Goal: Transaction & Acquisition: Purchase product/service

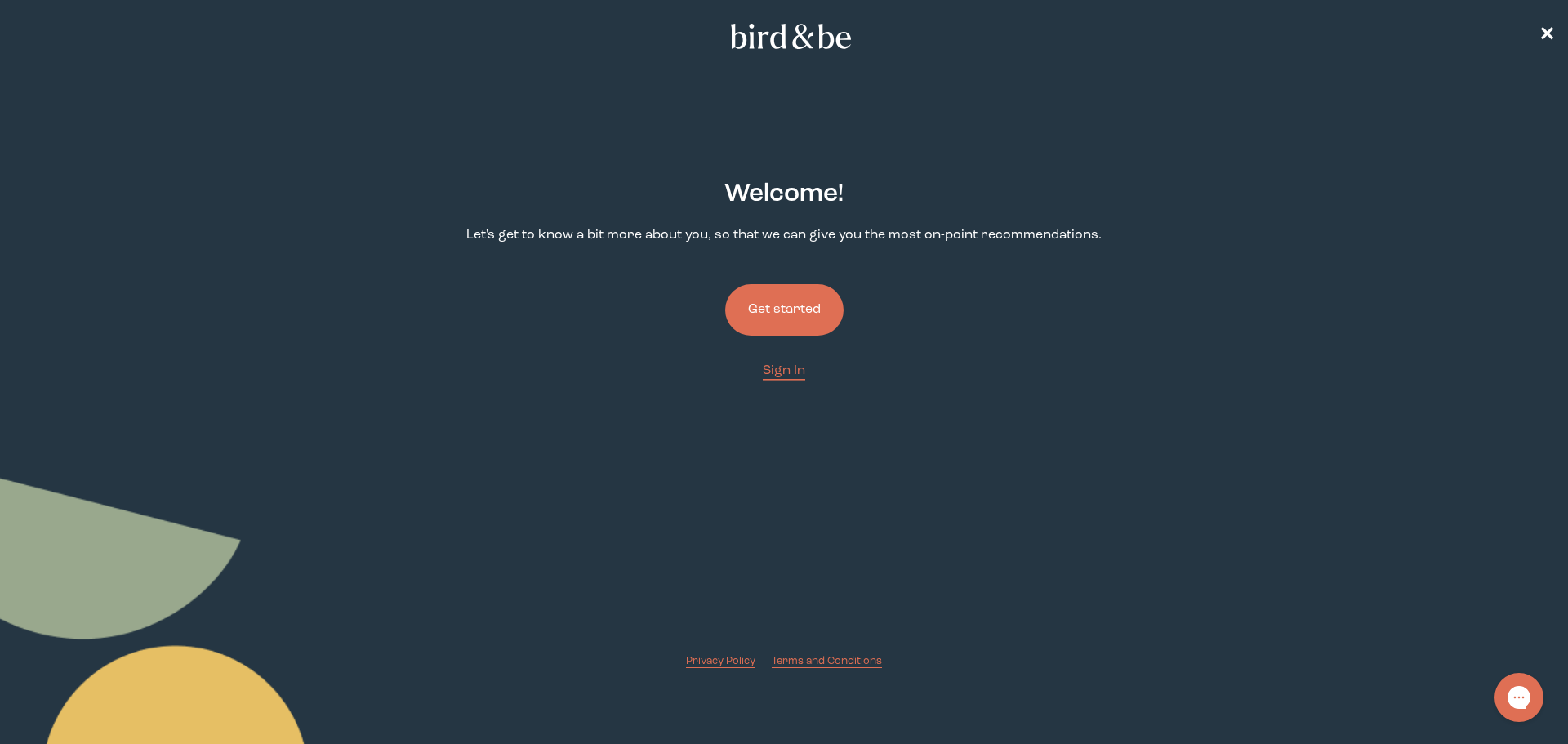
click at [772, 306] on button "Get started" at bounding box center [784, 309] width 118 height 51
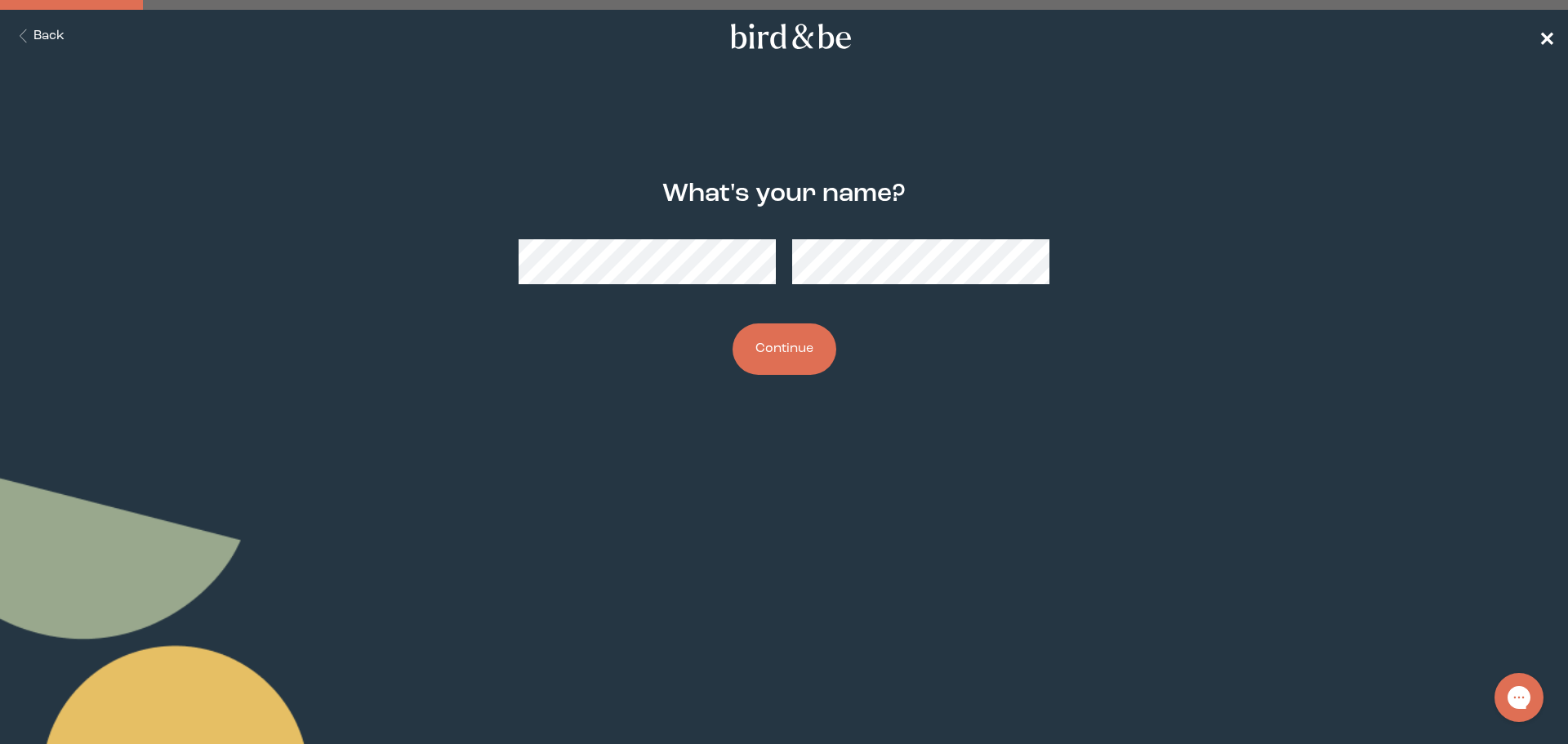
click at [1539, 39] on span "✕" at bounding box center [1546, 36] width 16 height 19
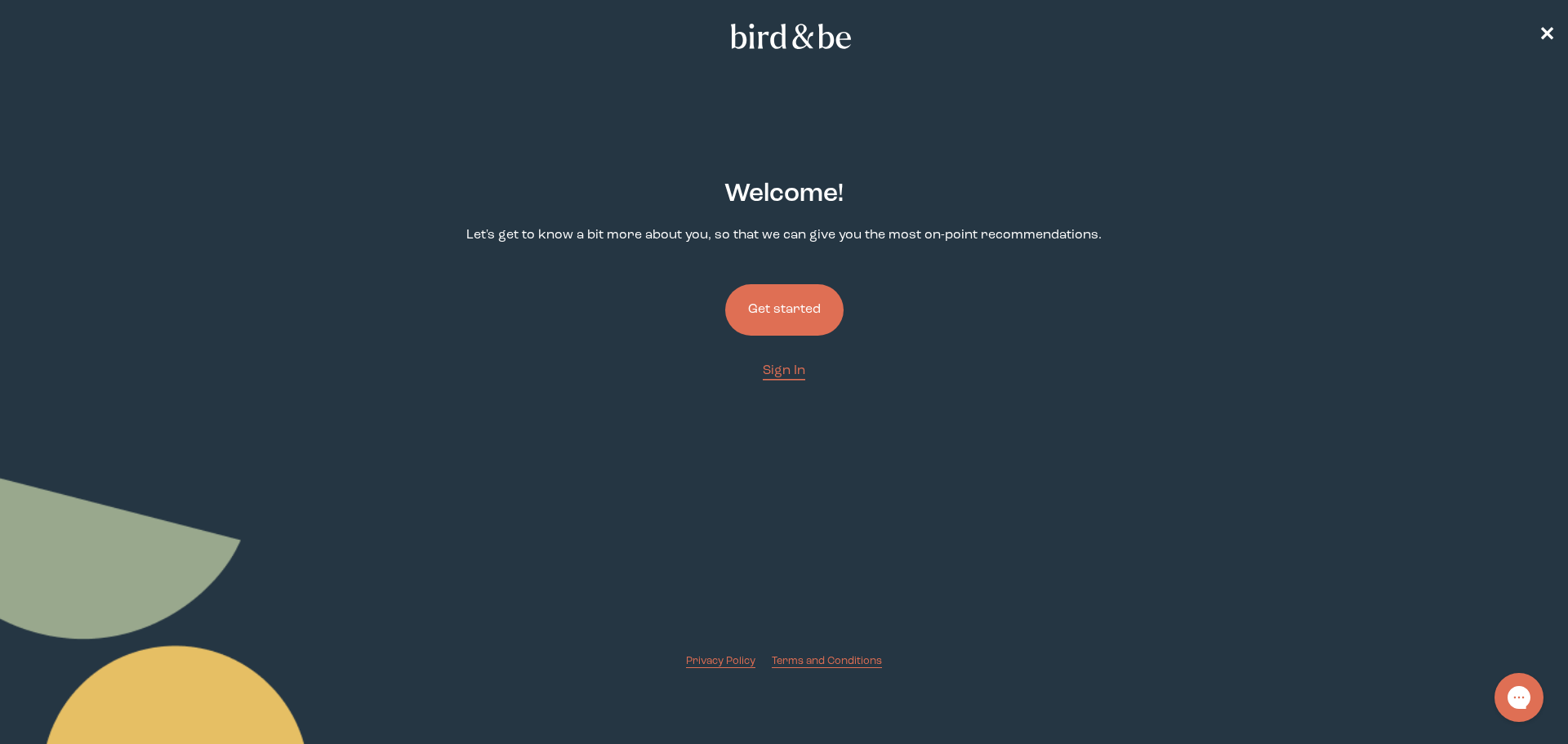
click at [765, 306] on button "Get started" at bounding box center [784, 309] width 118 height 51
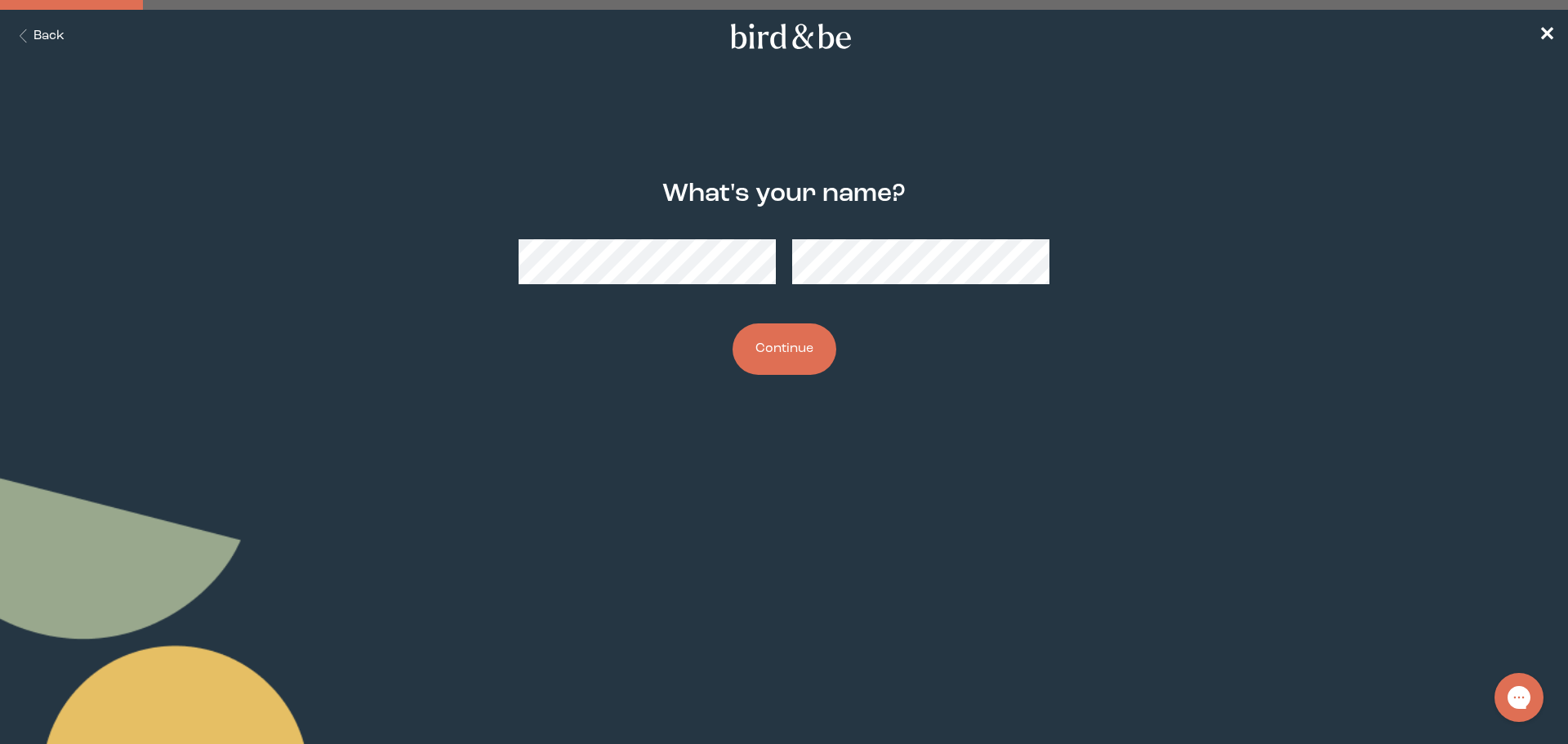
click at [773, 357] on button "Continue" at bounding box center [784, 348] width 103 height 51
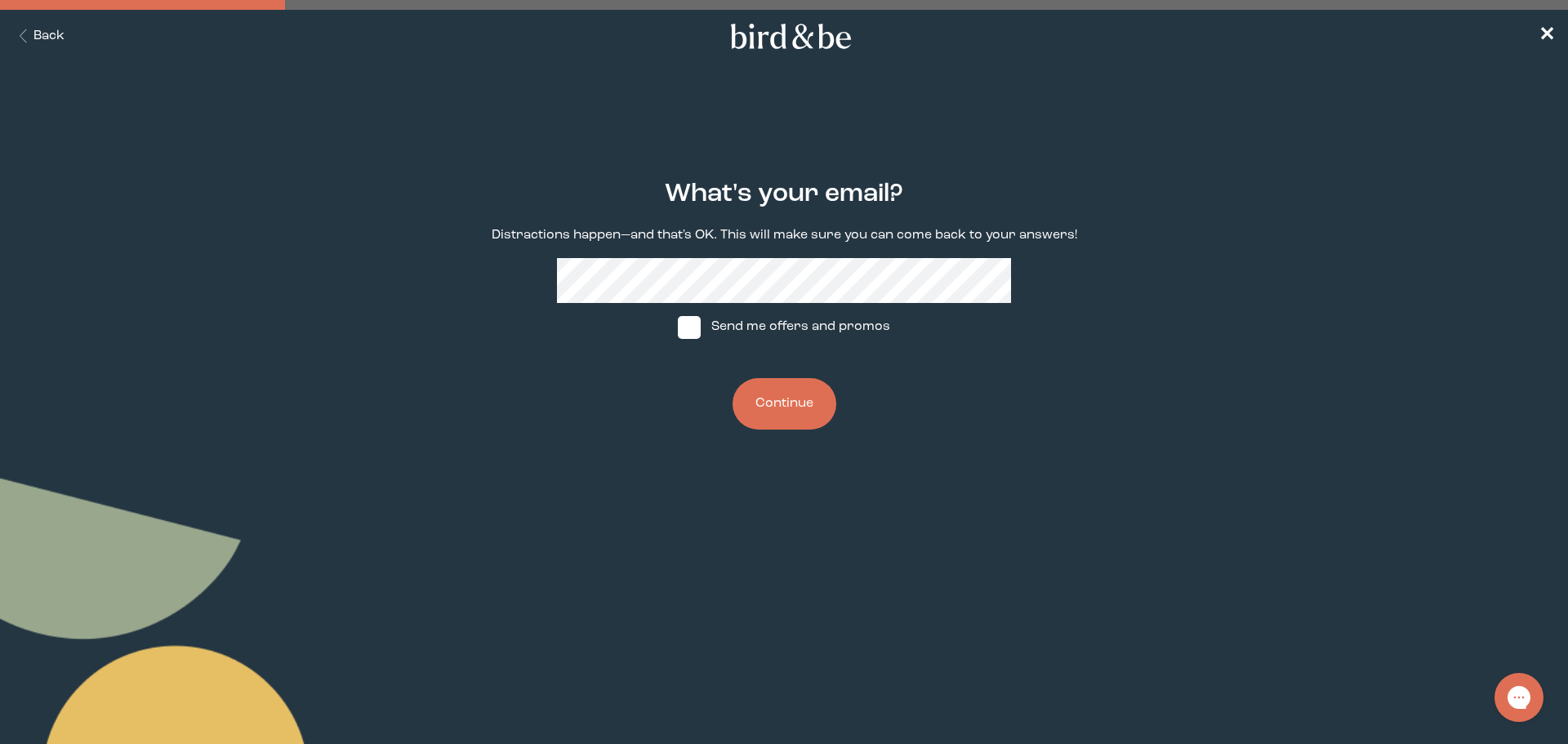
click at [767, 415] on button "Continue" at bounding box center [784, 403] width 103 height 51
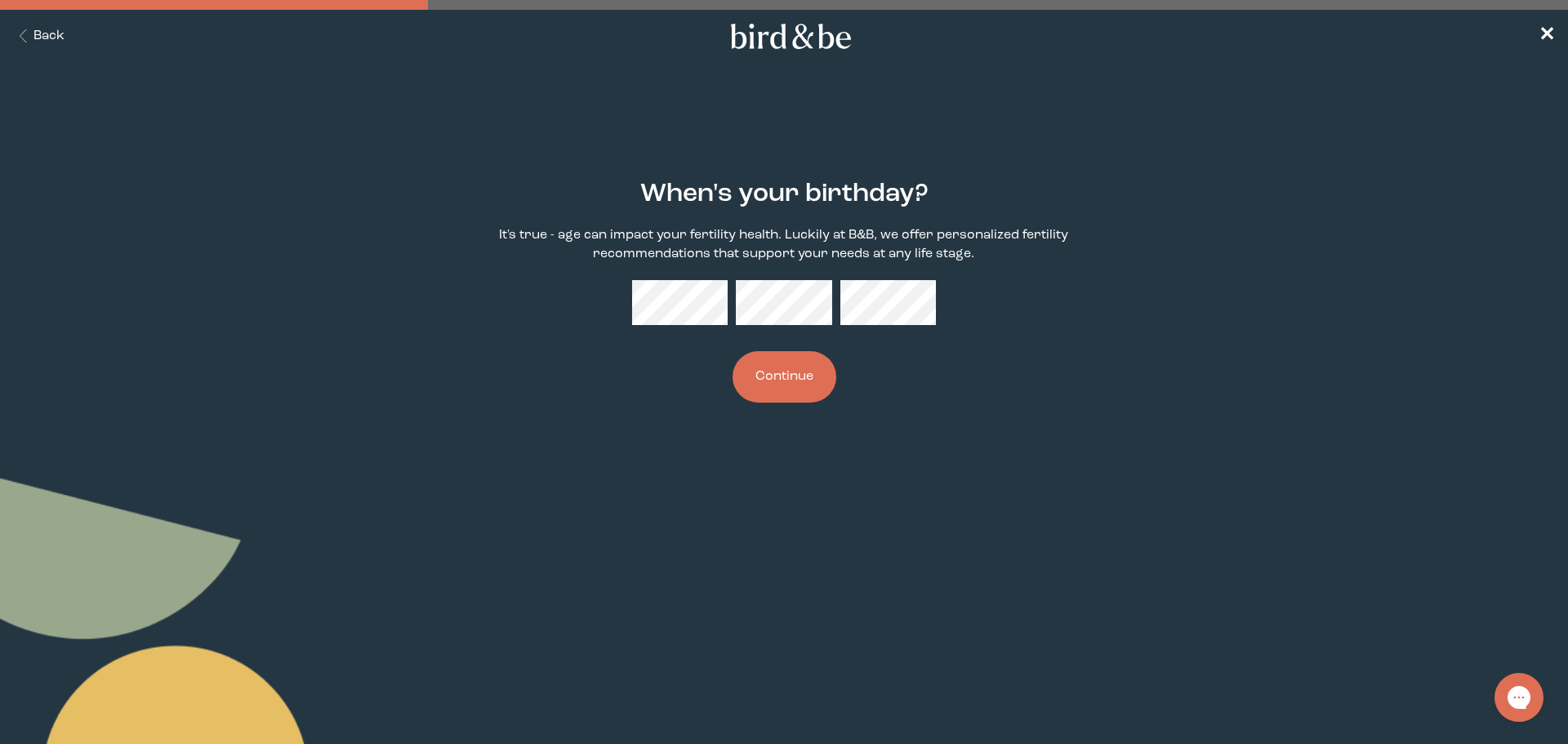
click at [770, 381] on button "Continue" at bounding box center [784, 376] width 103 height 51
click at [649, 459] on body "plus-circle minus-circle close-circle Bird & Be Logo Bird & Be Logo arrow-left …" at bounding box center [784, 372] width 1568 height 744
click at [776, 393] on button "Continue" at bounding box center [784, 376] width 103 height 51
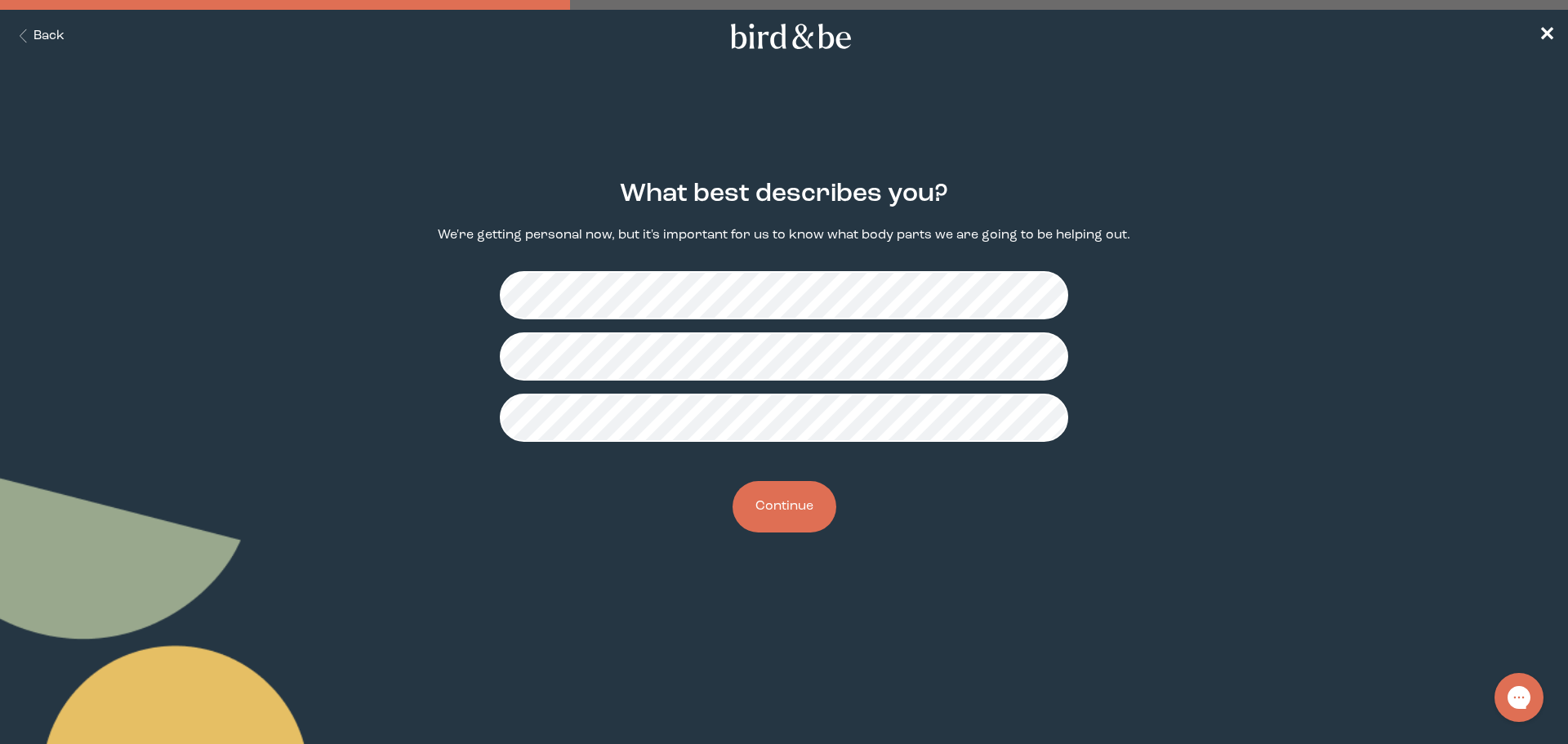
click at [790, 517] on button "Continue" at bounding box center [784, 506] width 103 height 51
click at [818, 510] on button "Continue" at bounding box center [784, 506] width 103 height 51
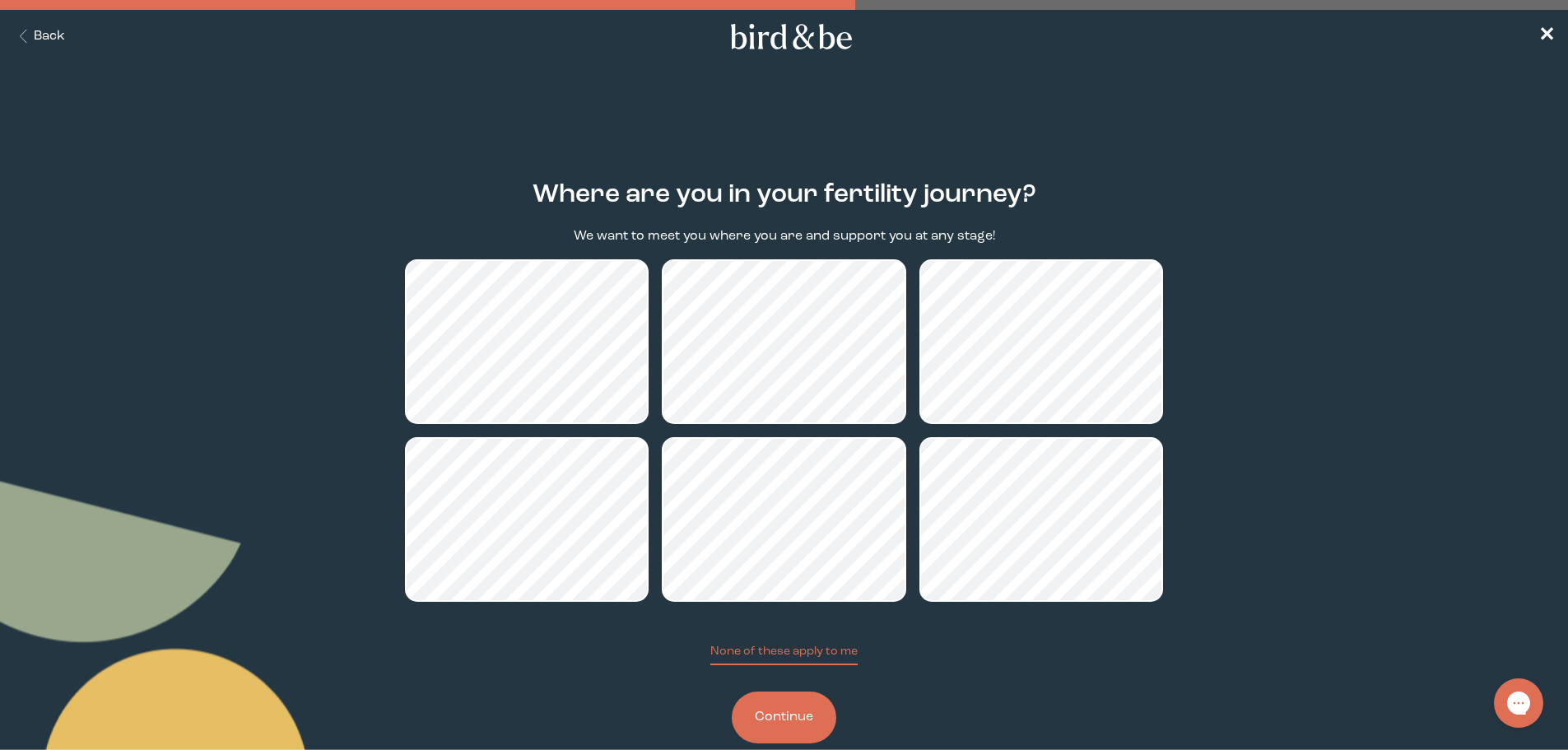
click at [776, 729] on button "Continue" at bounding box center [783, 717] width 104 height 52
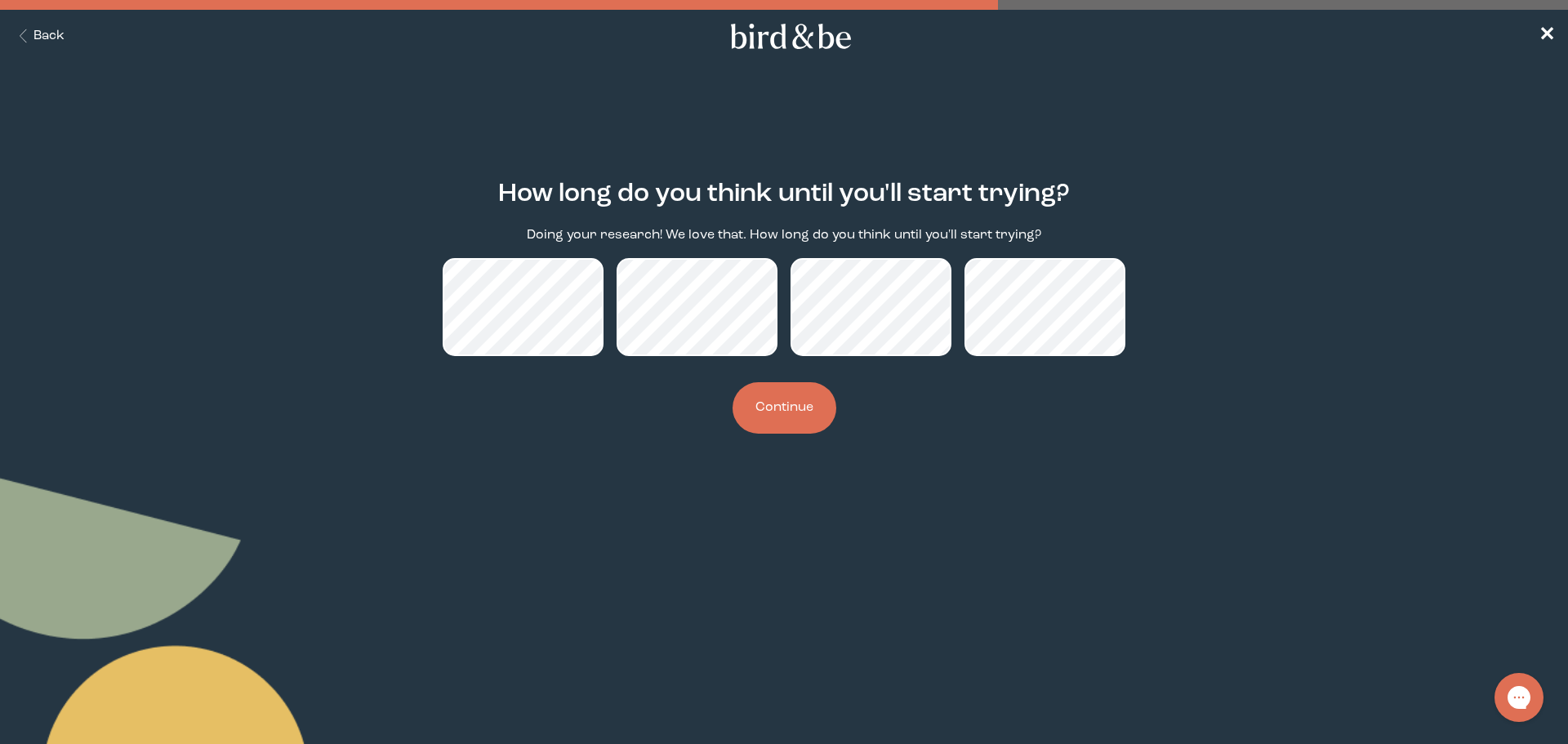
click at [783, 410] on button "Continue" at bounding box center [784, 407] width 103 height 51
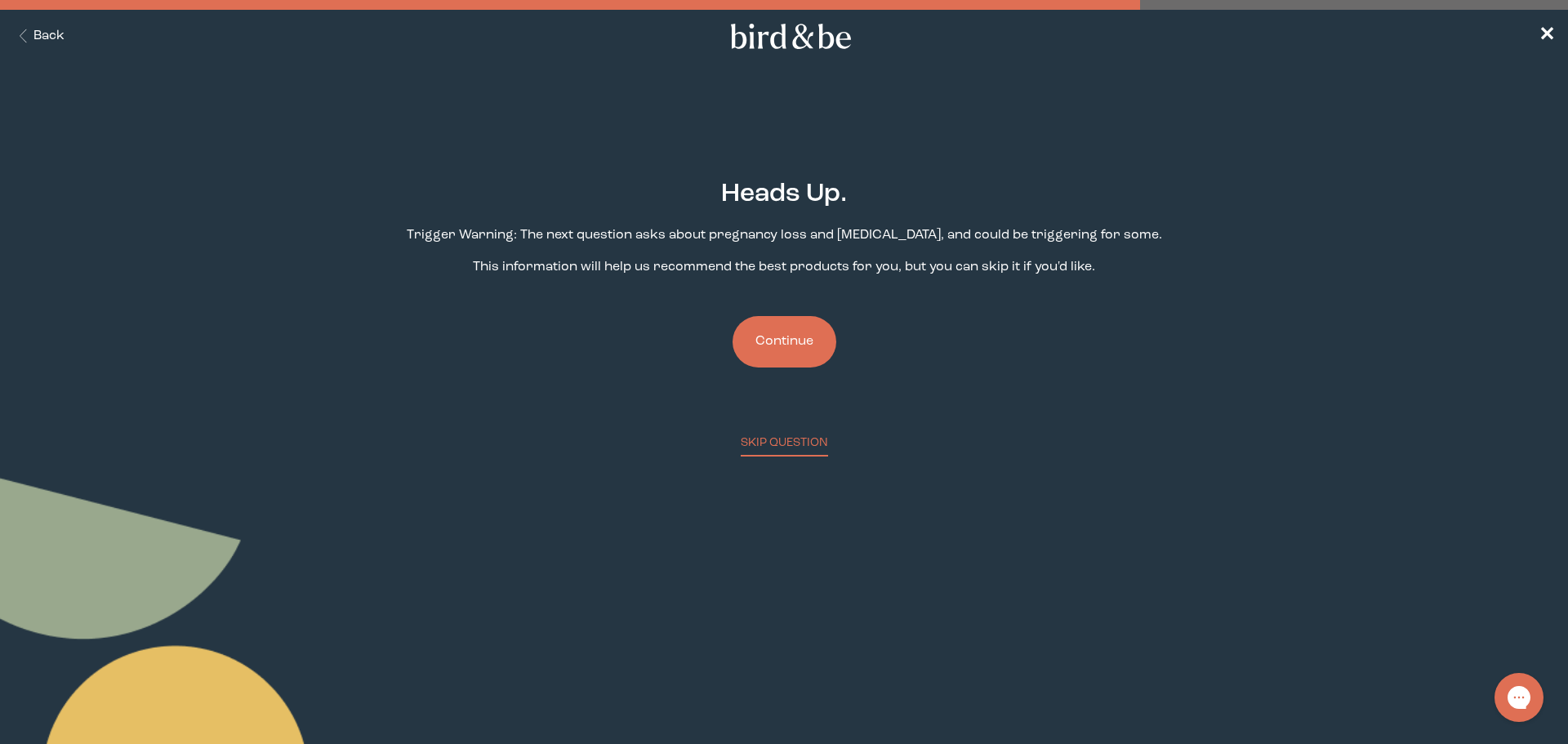
click at [771, 349] on button "Continue" at bounding box center [784, 341] width 103 height 51
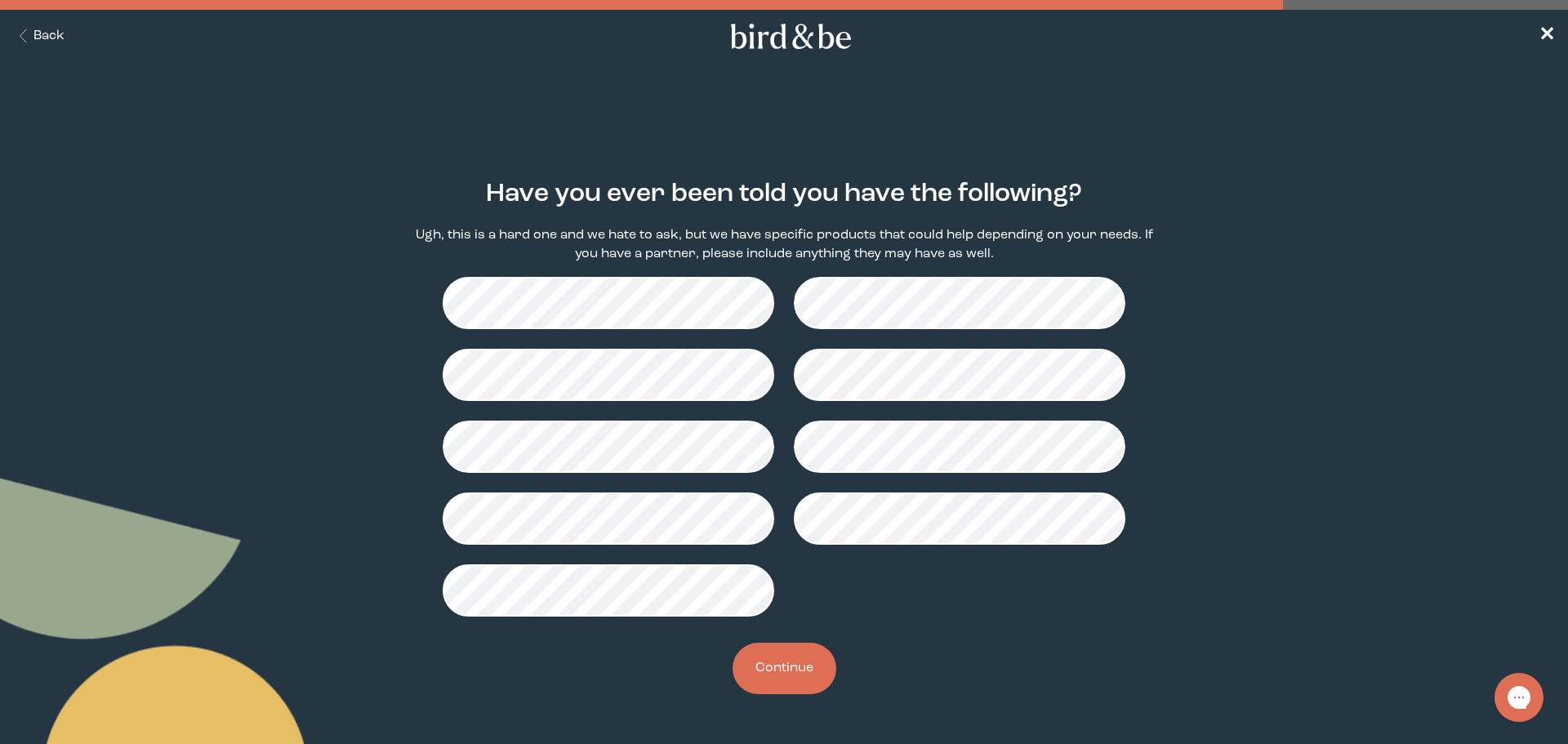
click at [790, 679] on button "Continue" at bounding box center [784, 668] width 103 height 51
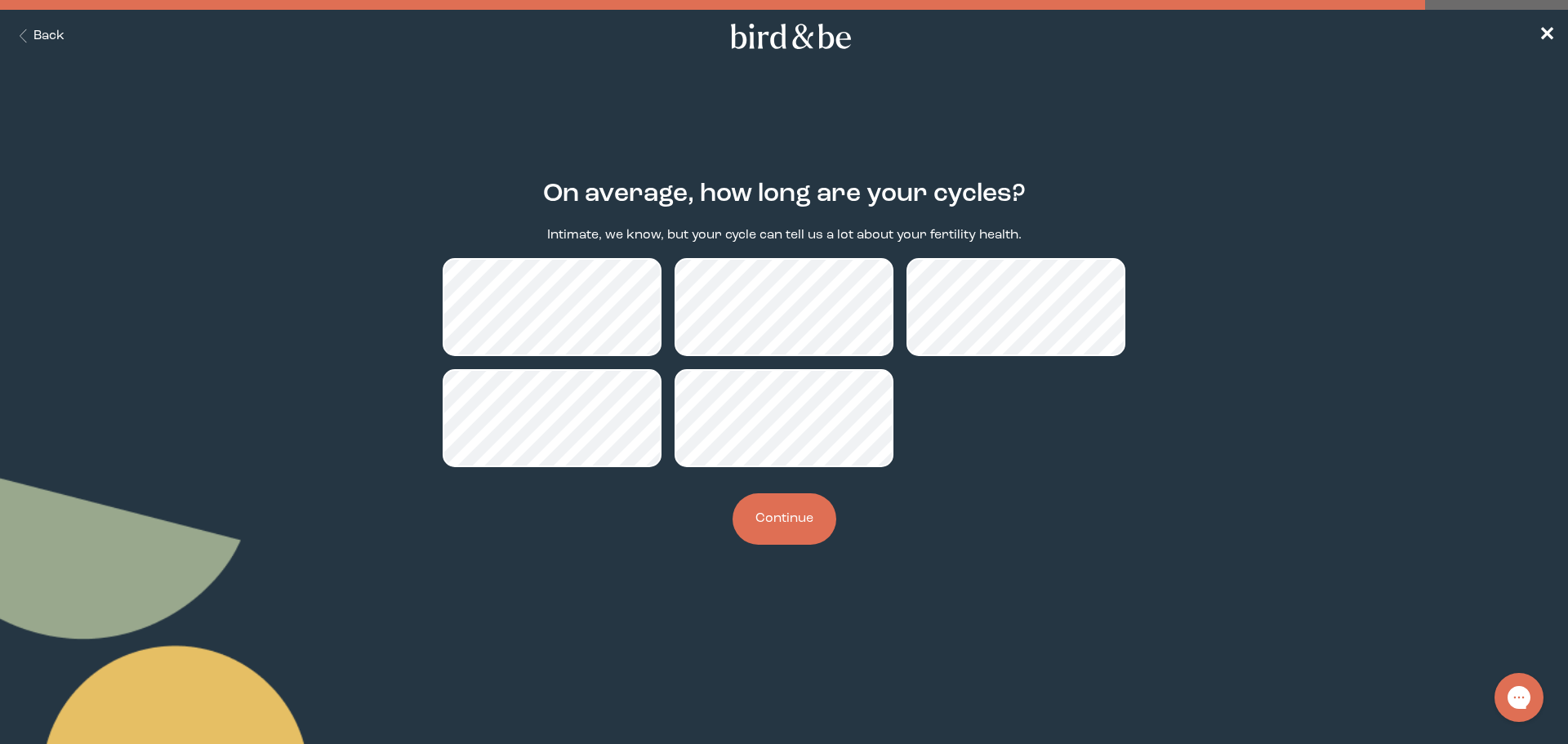
click at [776, 531] on button "Continue" at bounding box center [784, 518] width 103 height 51
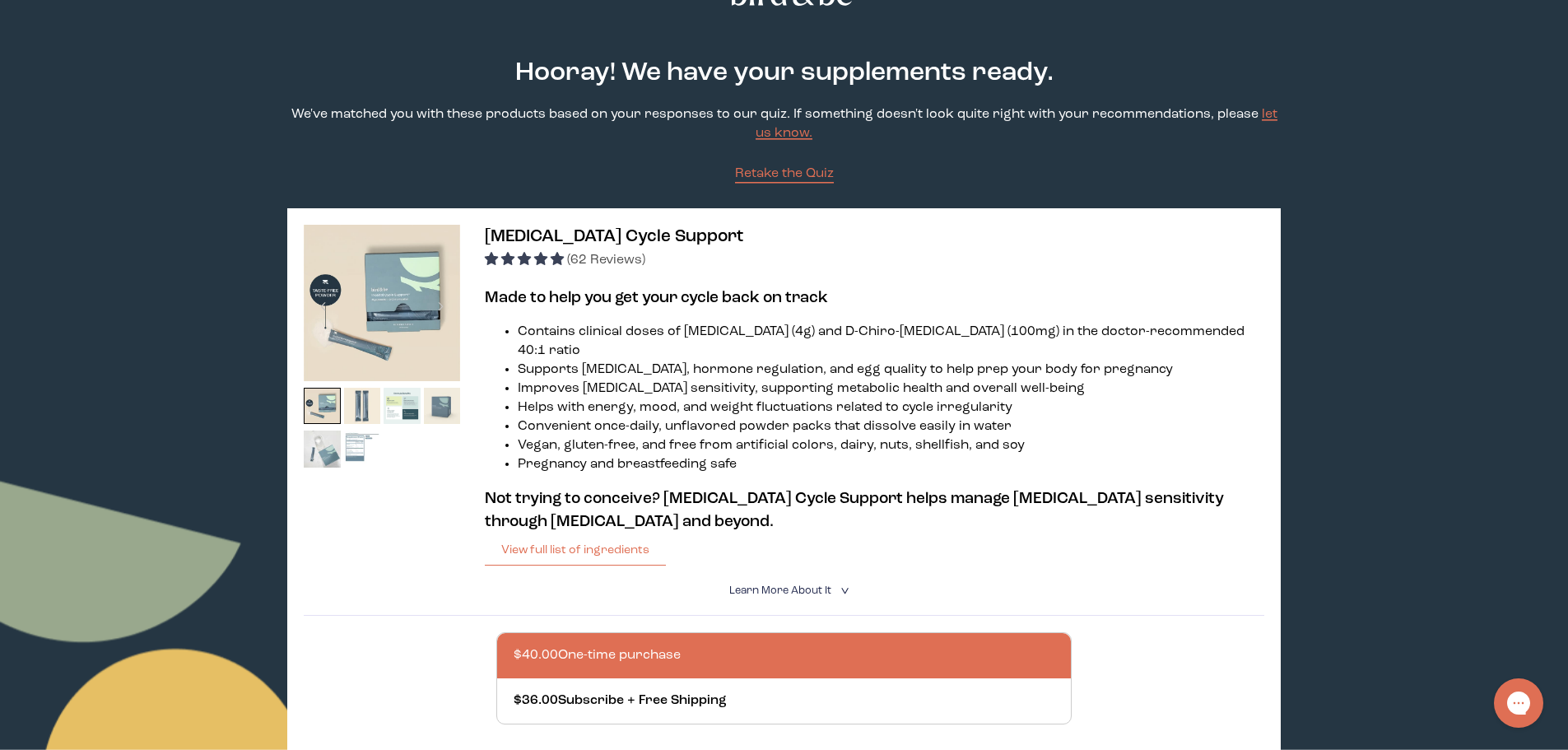
scroll to position [82, 0]
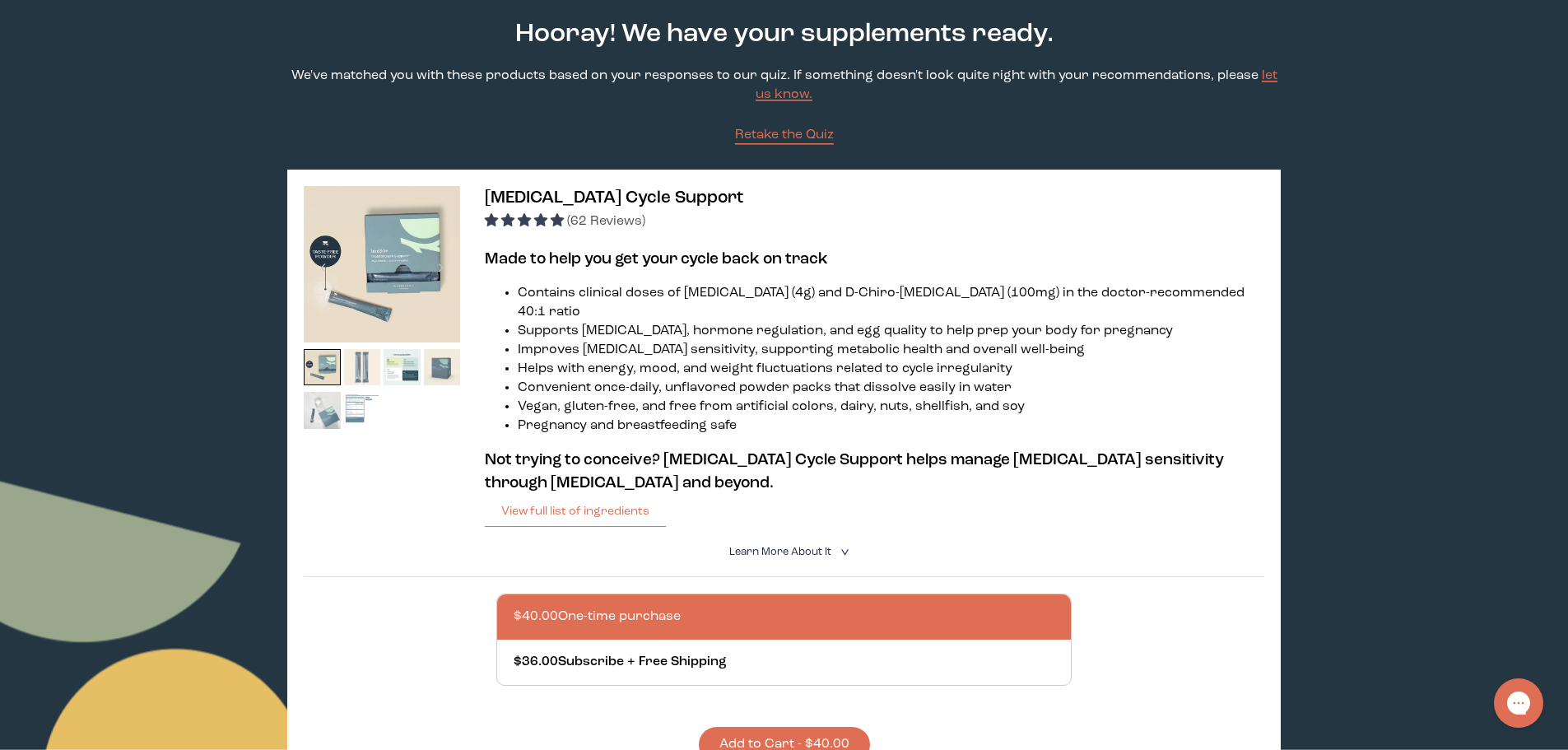
click at [363, 363] on img at bounding box center [362, 367] width 37 height 37
click at [406, 368] on img at bounding box center [402, 367] width 37 height 37
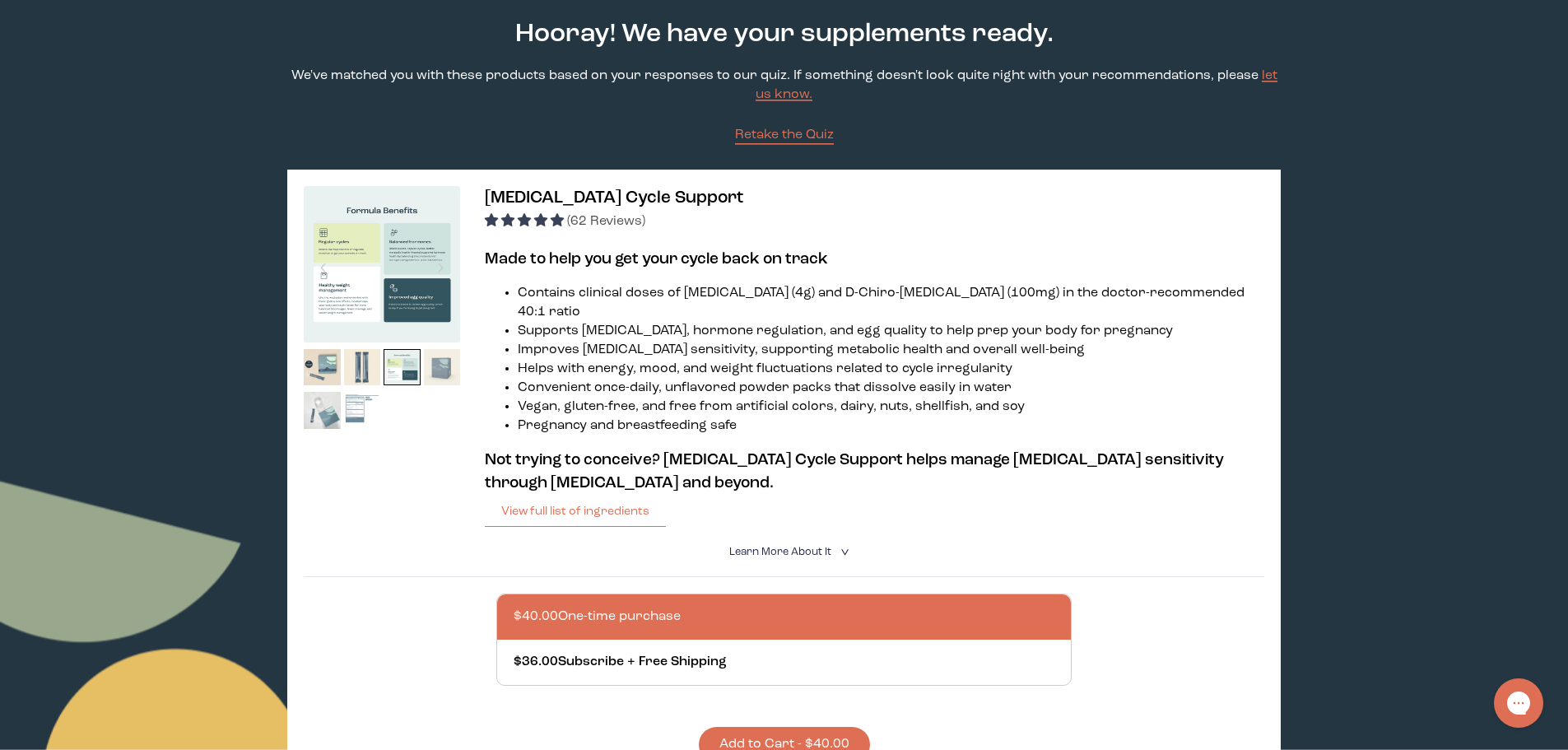
click at [442, 372] on img at bounding box center [443, 367] width 37 height 37
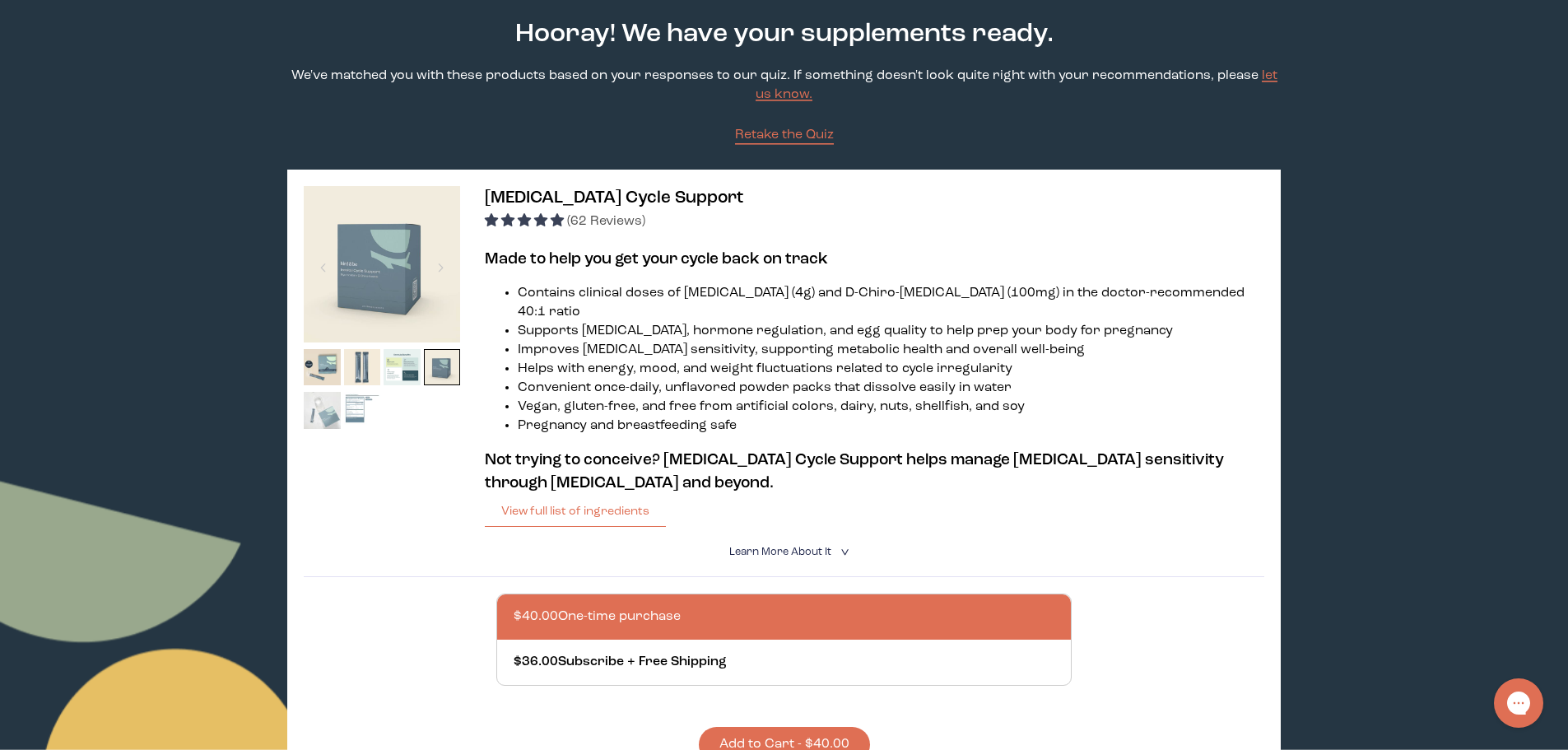
click at [321, 412] on img at bounding box center [323, 411] width 37 height 37
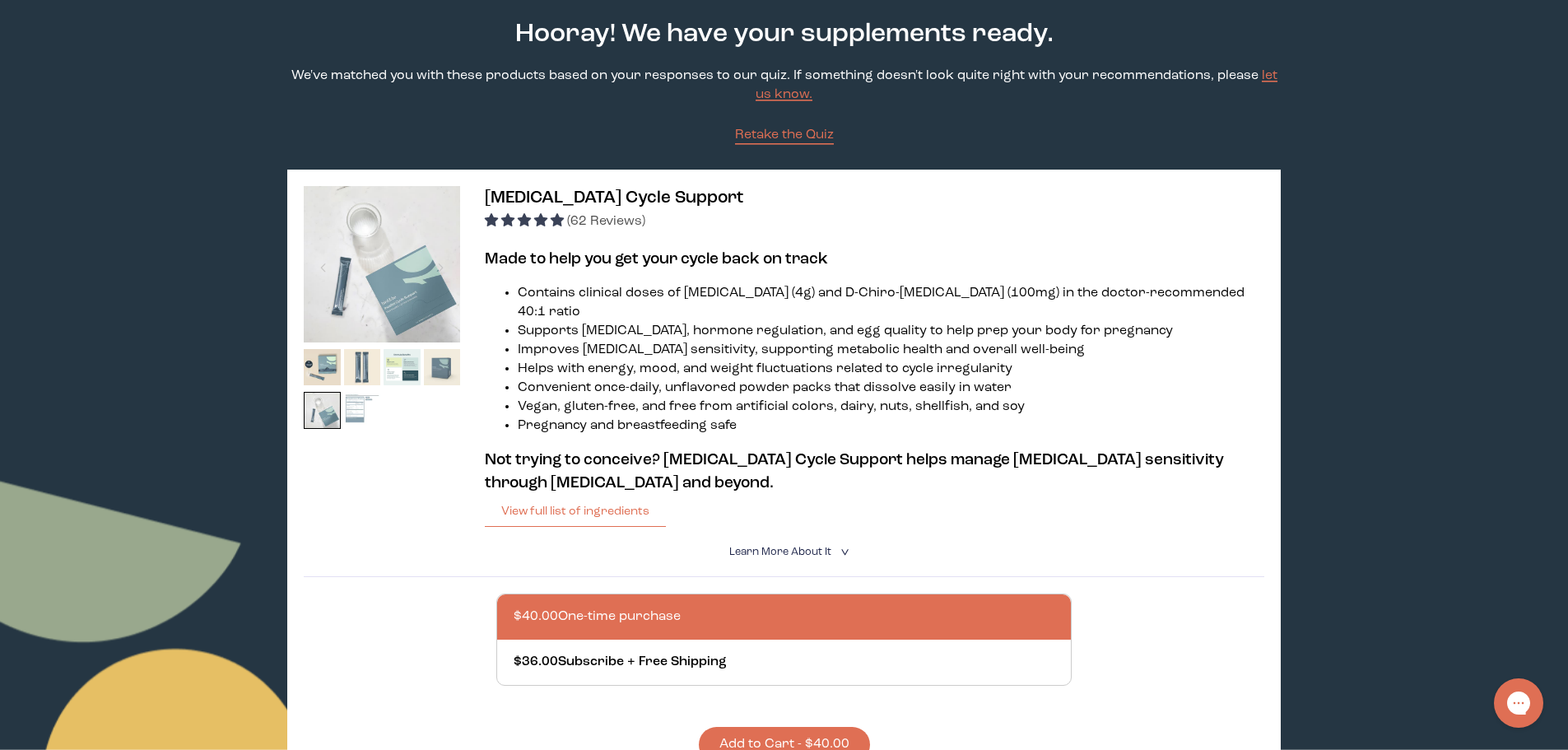
click at [357, 413] on img at bounding box center [362, 411] width 37 height 37
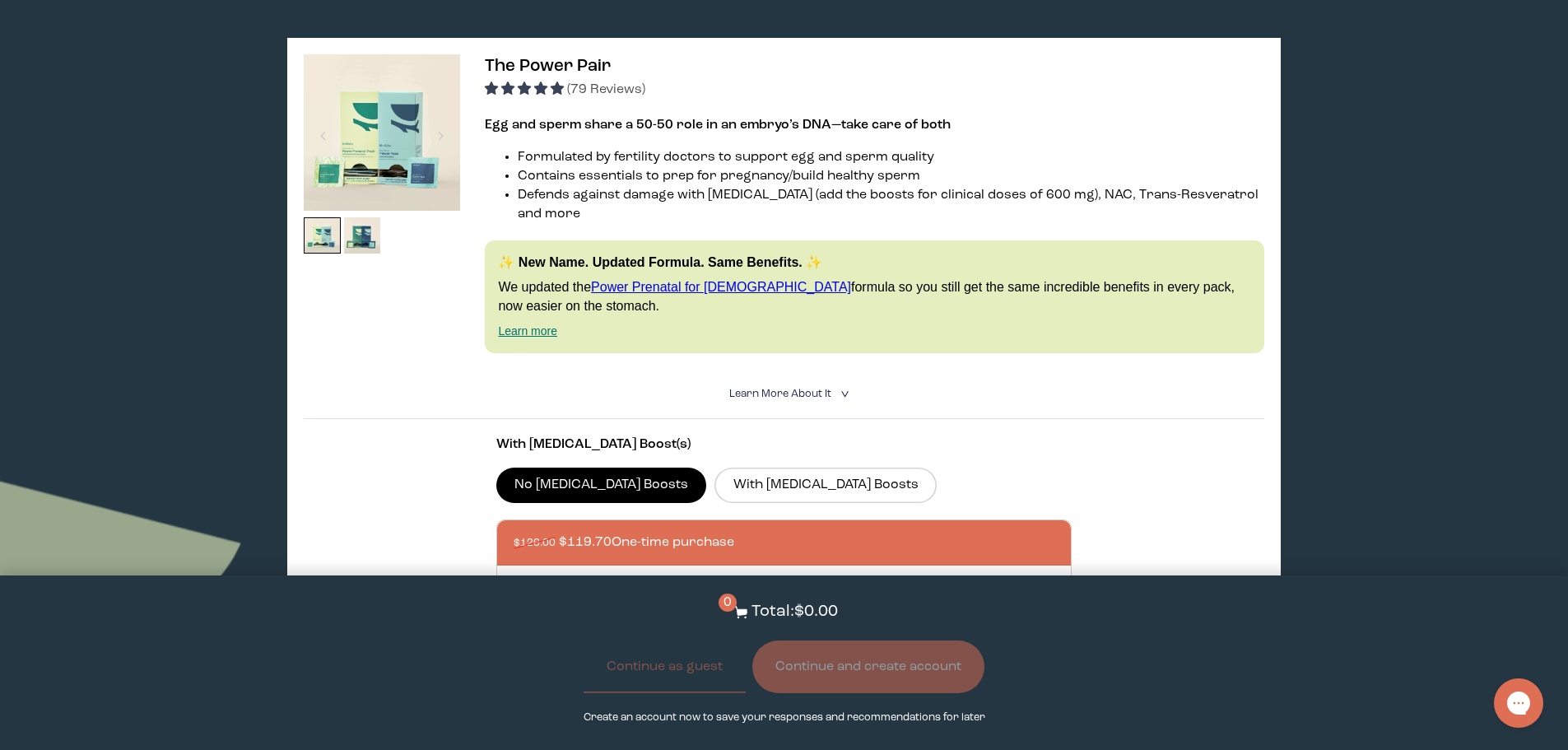
scroll to position [823, 0]
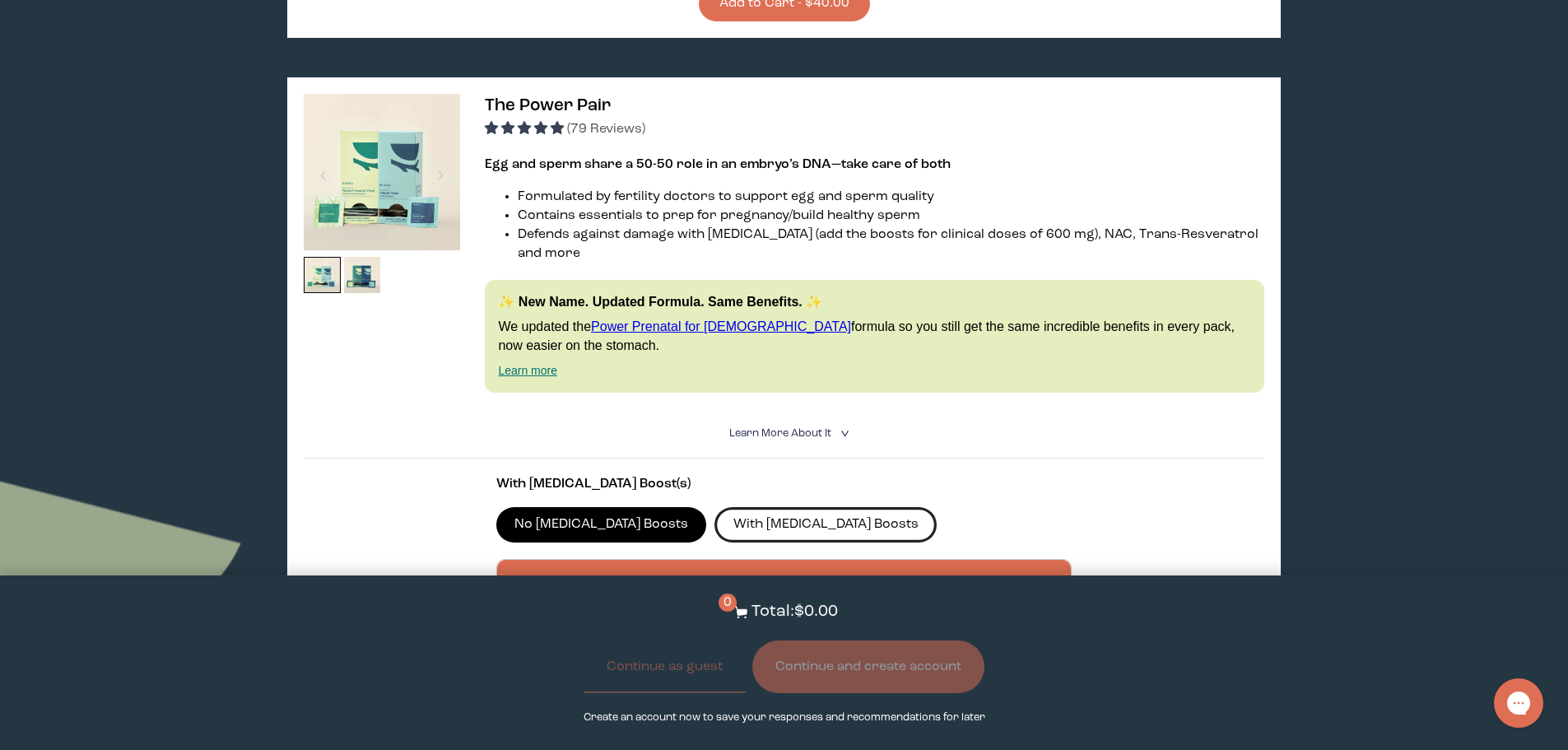
click at [738, 507] on label "With CoQ10 Boosts" at bounding box center [825, 524] width 223 height 35
click at [0, 0] on input "With CoQ10 Boosts" at bounding box center [0, 0] width 0 height 0
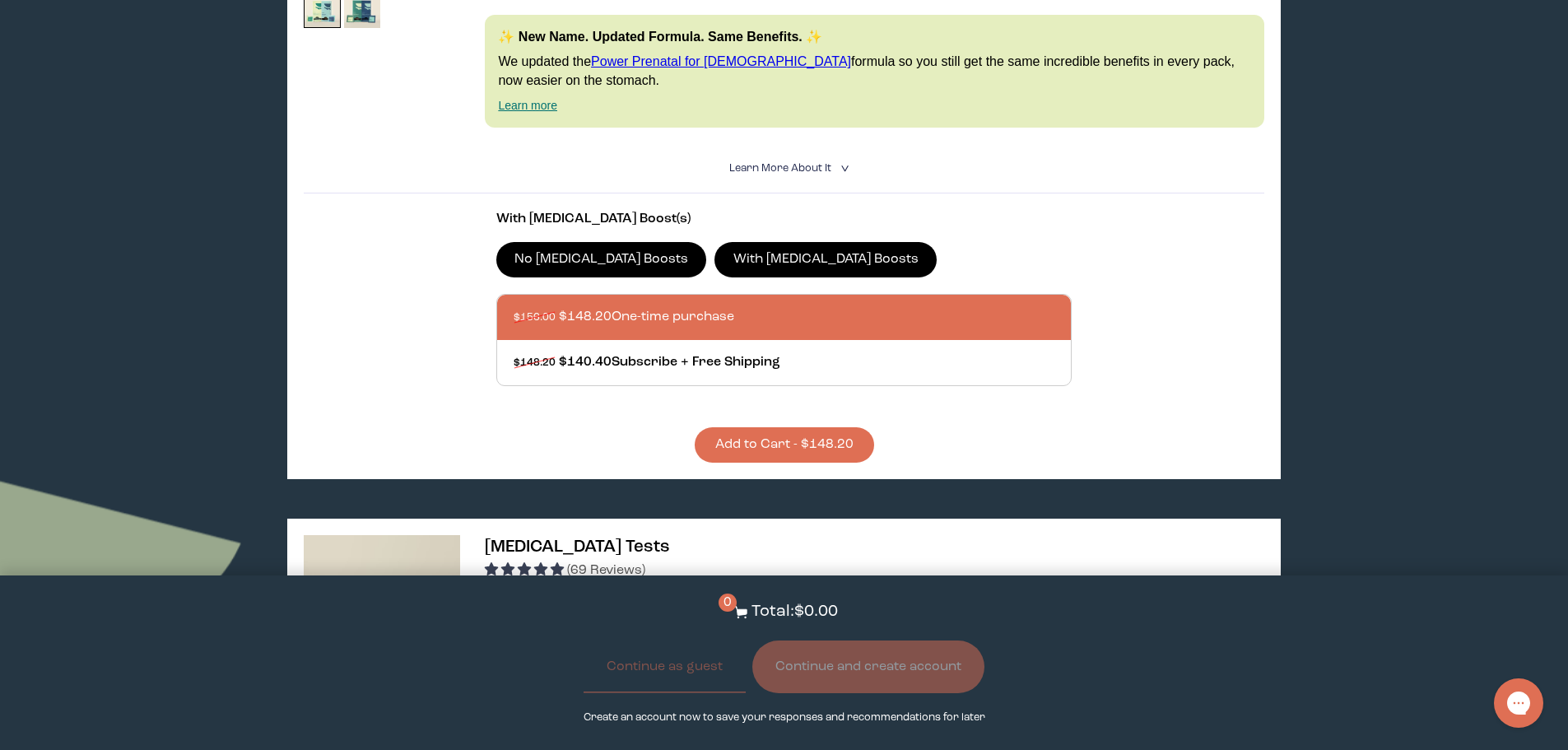
scroll to position [1070, 0]
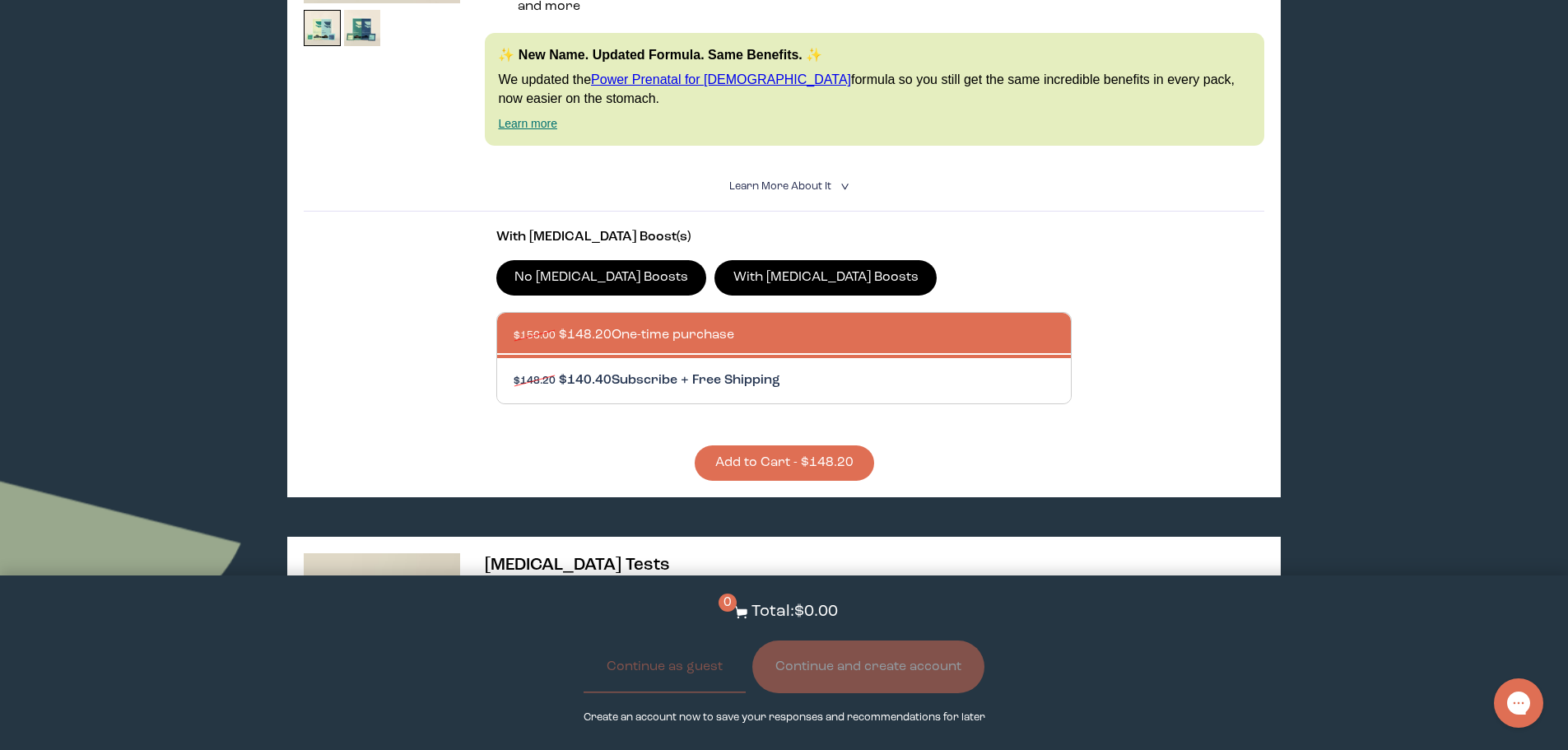
click at [712, 358] on div at bounding box center [801, 380] width 575 height 45
click at [514, 371] on input "$148.20 $140.40 Subscribe + Free Shipping" at bounding box center [513, 371] width 1 height 1
radio input "true"
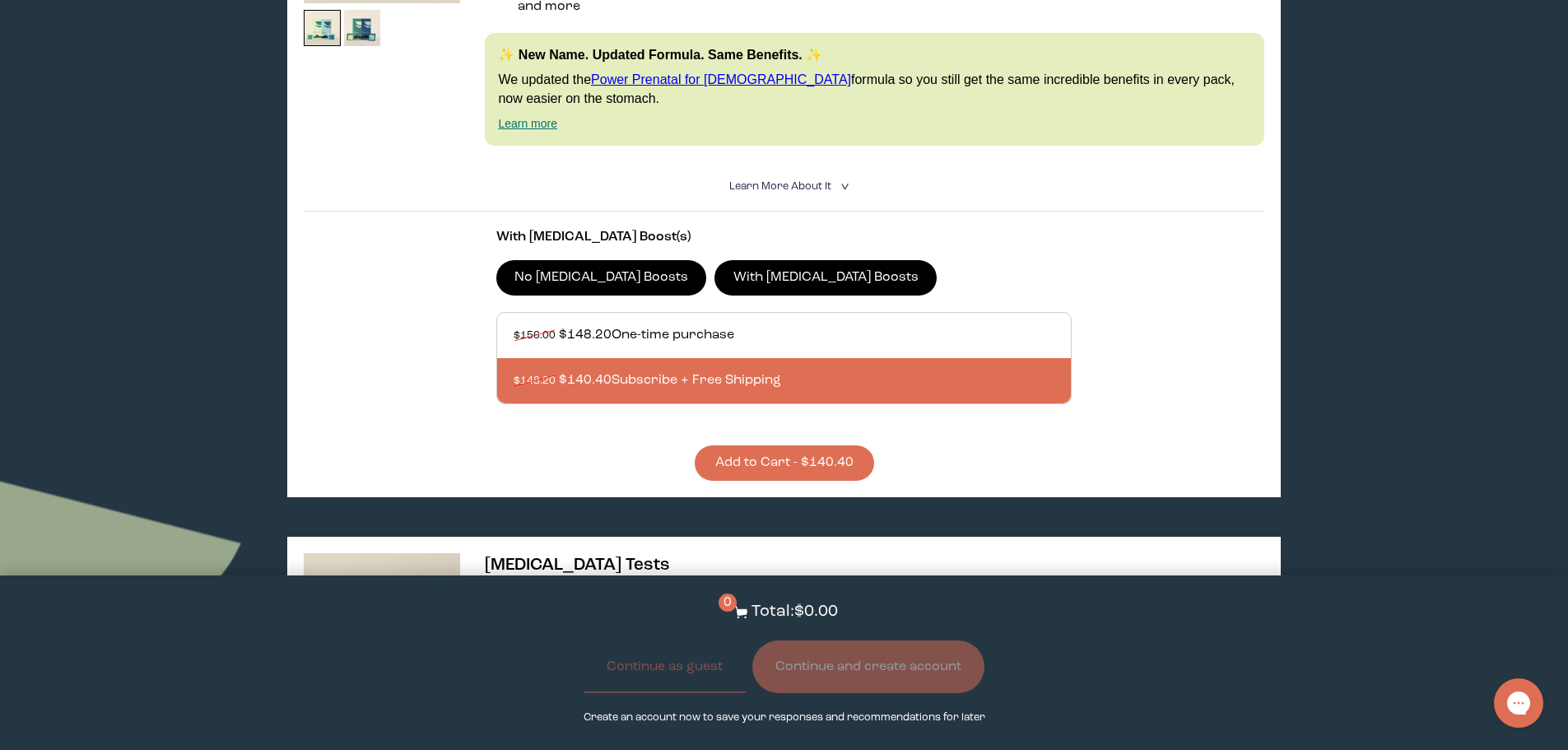
click at [566, 260] on label "No CoQ10 Boosts" at bounding box center [601, 277] width 211 height 35
click at [0, 0] on input "No CoQ10 Boosts" at bounding box center [0, 0] width 0 height 0
click at [739, 260] on label "With CoQ10 Boosts" at bounding box center [825, 277] width 223 height 35
click at [0, 0] on input "With CoQ10 Boosts" at bounding box center [0, 0] width 0 height 0
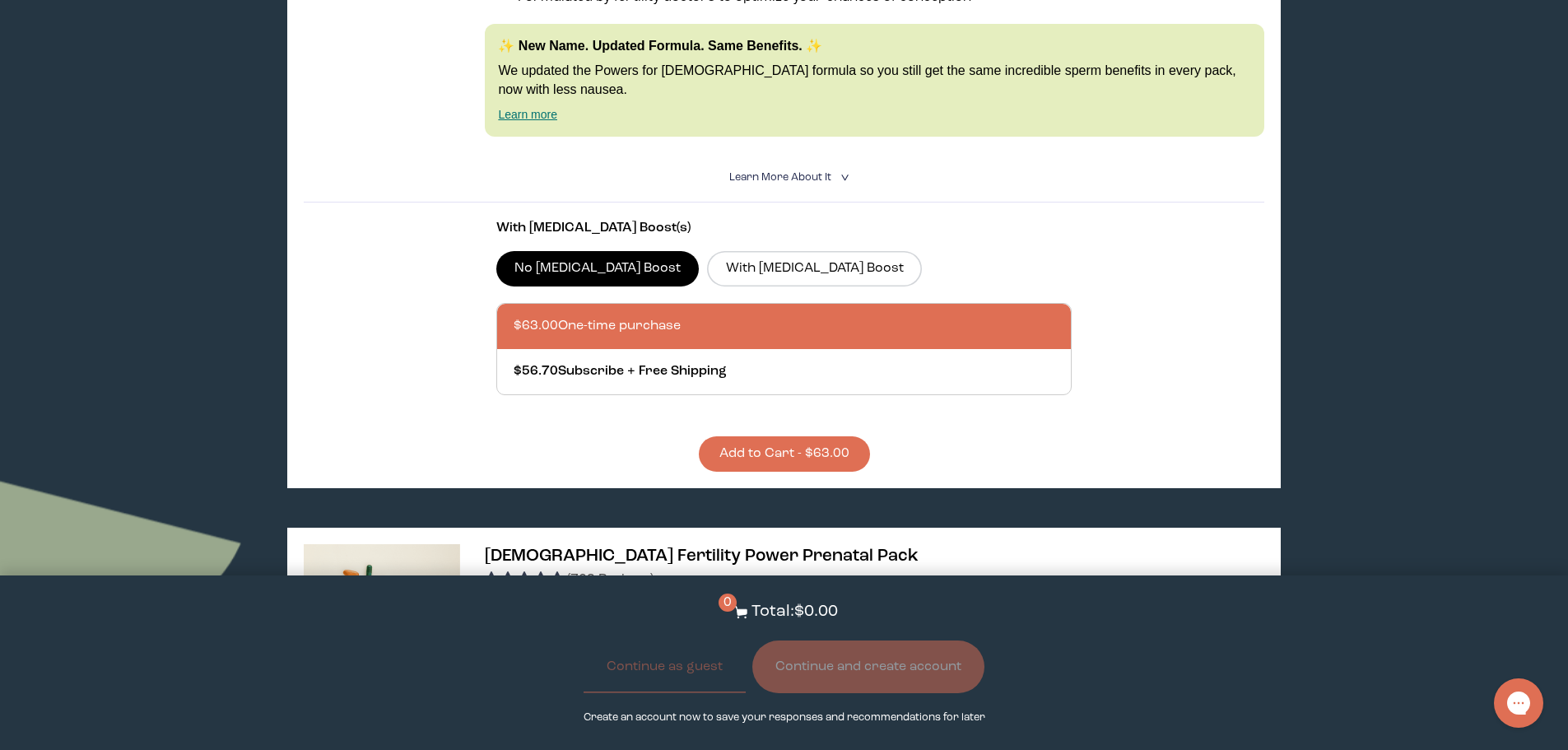
scroll to position [3374, 0]
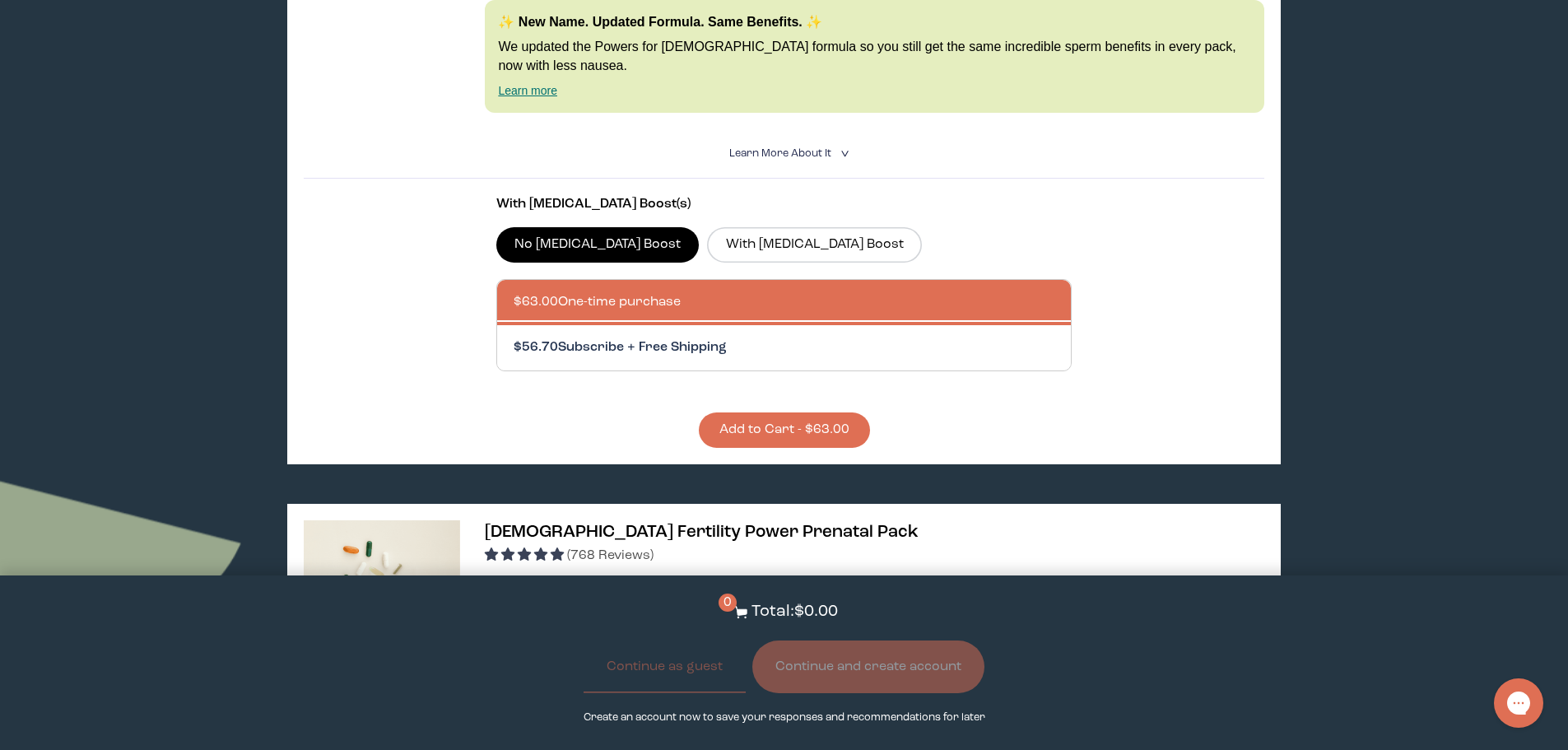
click at [714, 325] on div at bounding box center [801, 347] width 575 height 45
click at [514, 338] on input "$56.70 Subscribe + Free Shipping" at bounding box center [513, 338] width 1 height 1
radio input "true"
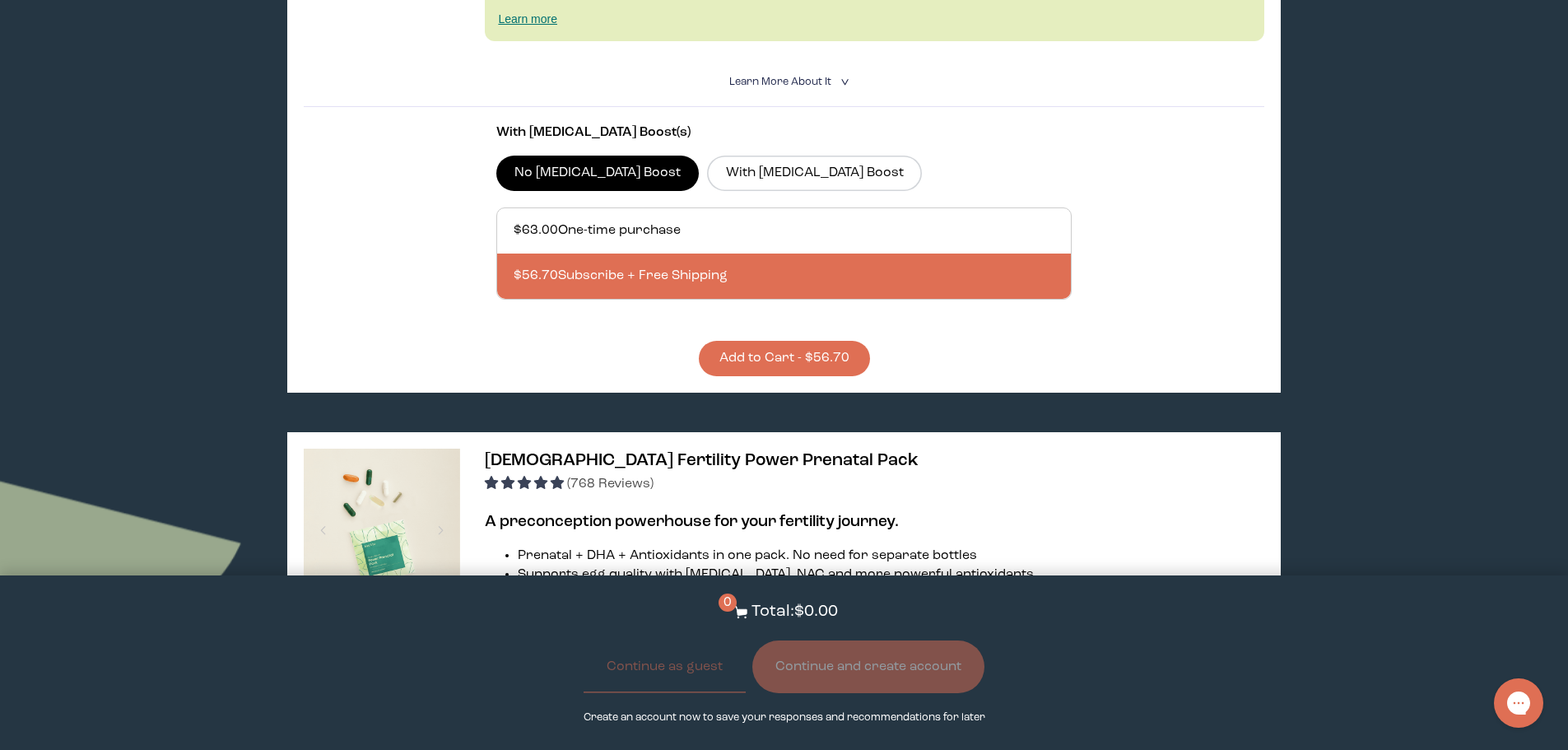
scroll to position [3457, 0]
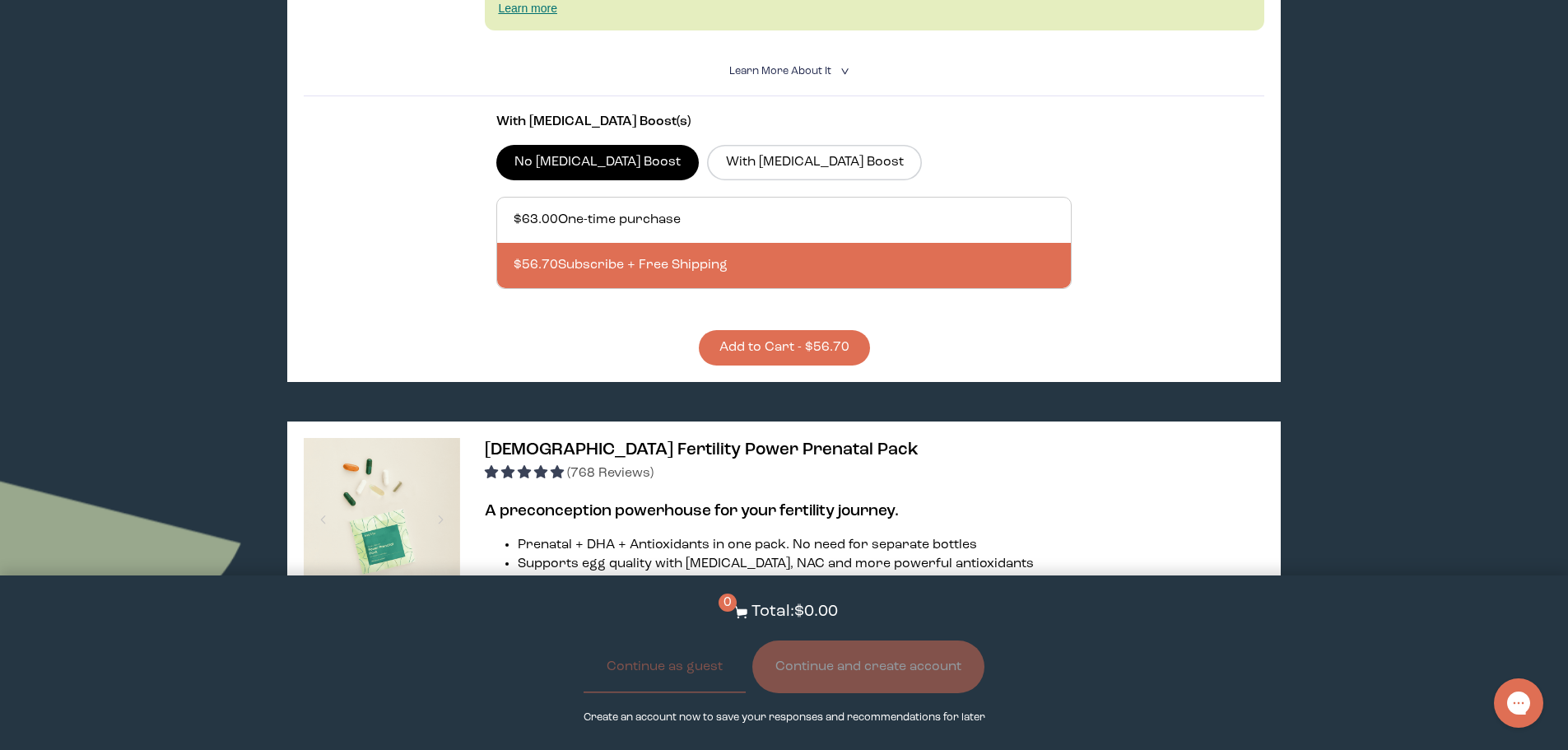
click at [782, 330] on button "Add to Cart - $56.70" at bounding box center [784, 348] width 171 height 36
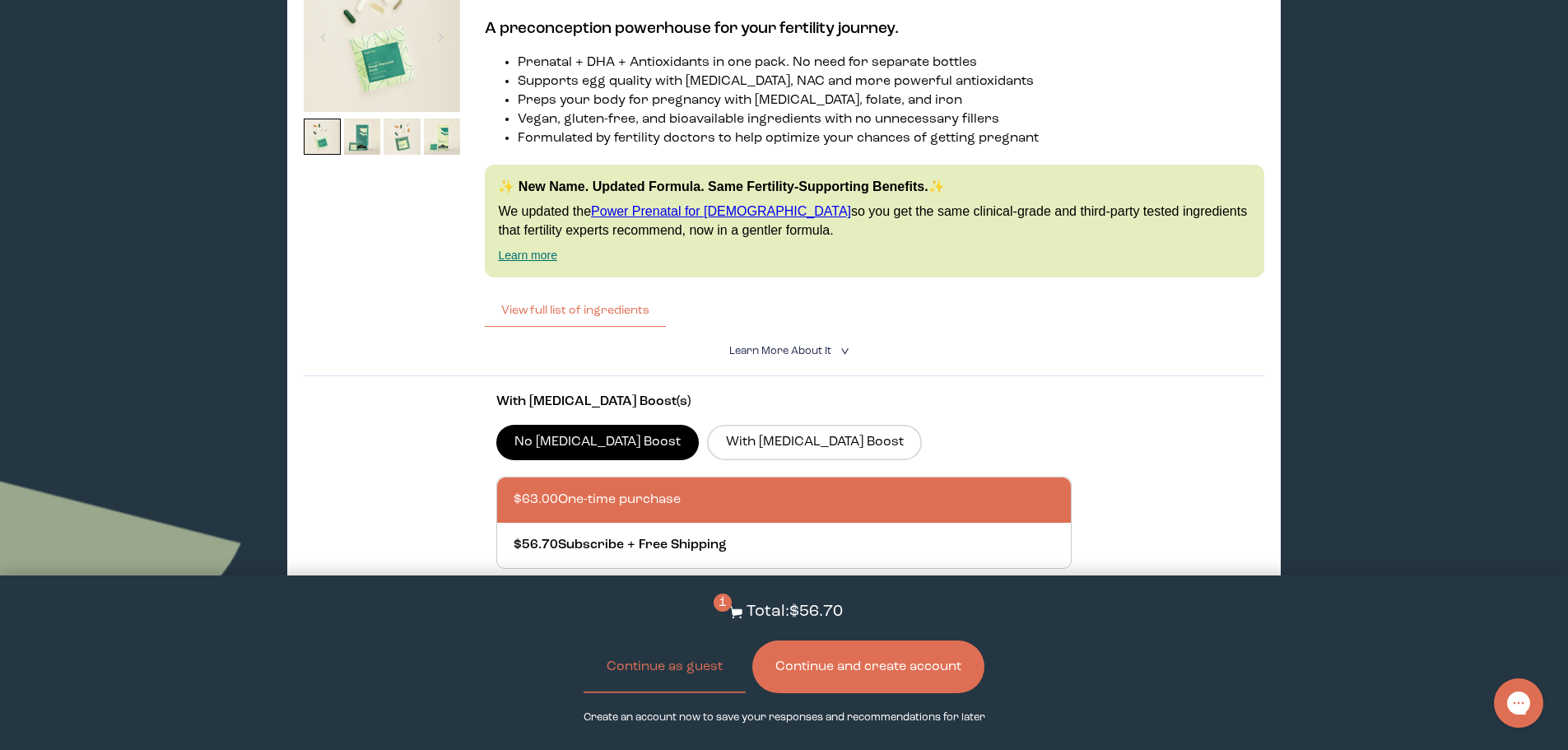
scroll to position [3951, 0]
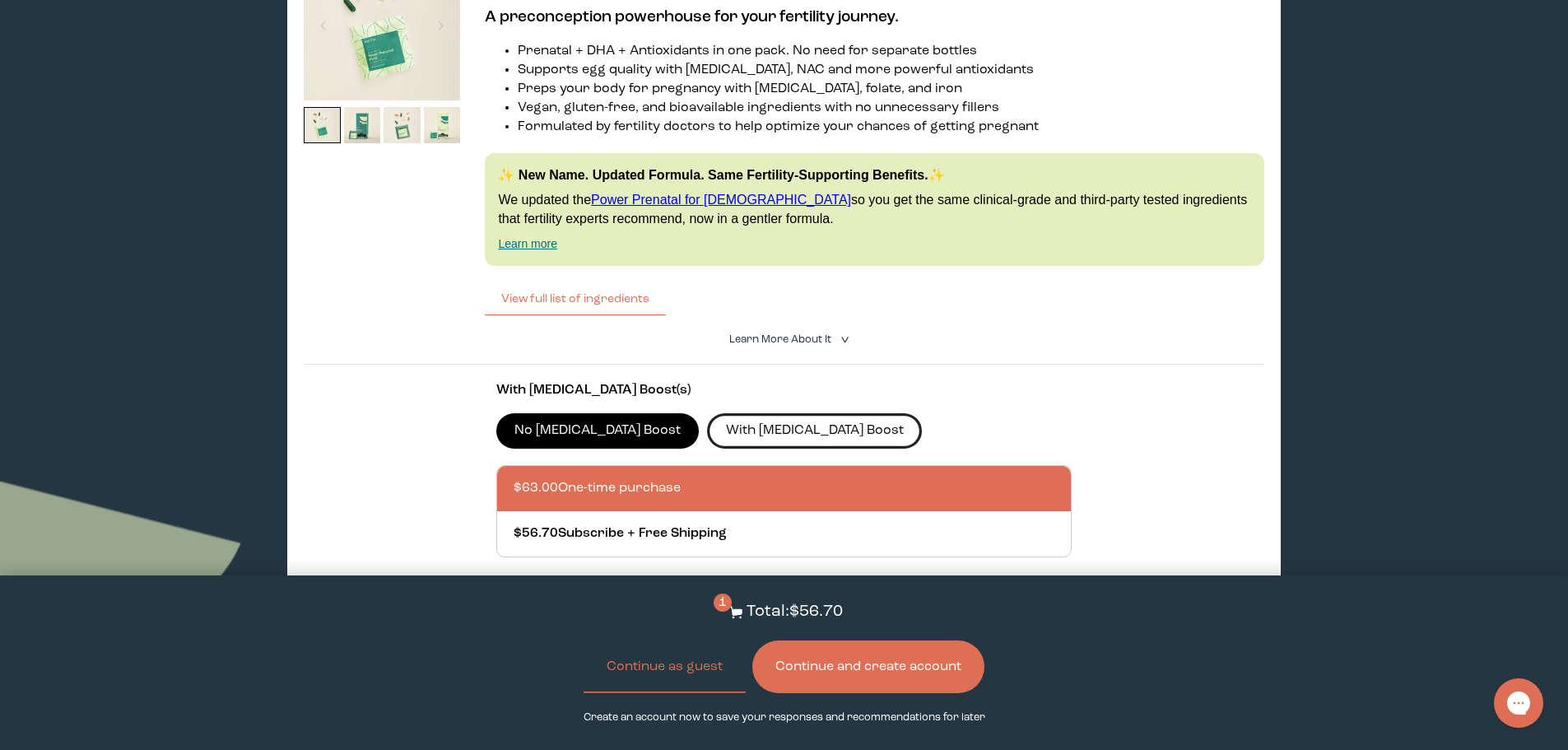
click at [708, 413] on label "With CoQ10 Boost" at bounding box center [814, 430] width 215 height 35
click at [0, 0] on input "With CoQ10 Boost" at bounding box center [0, 0] width 0 height 0
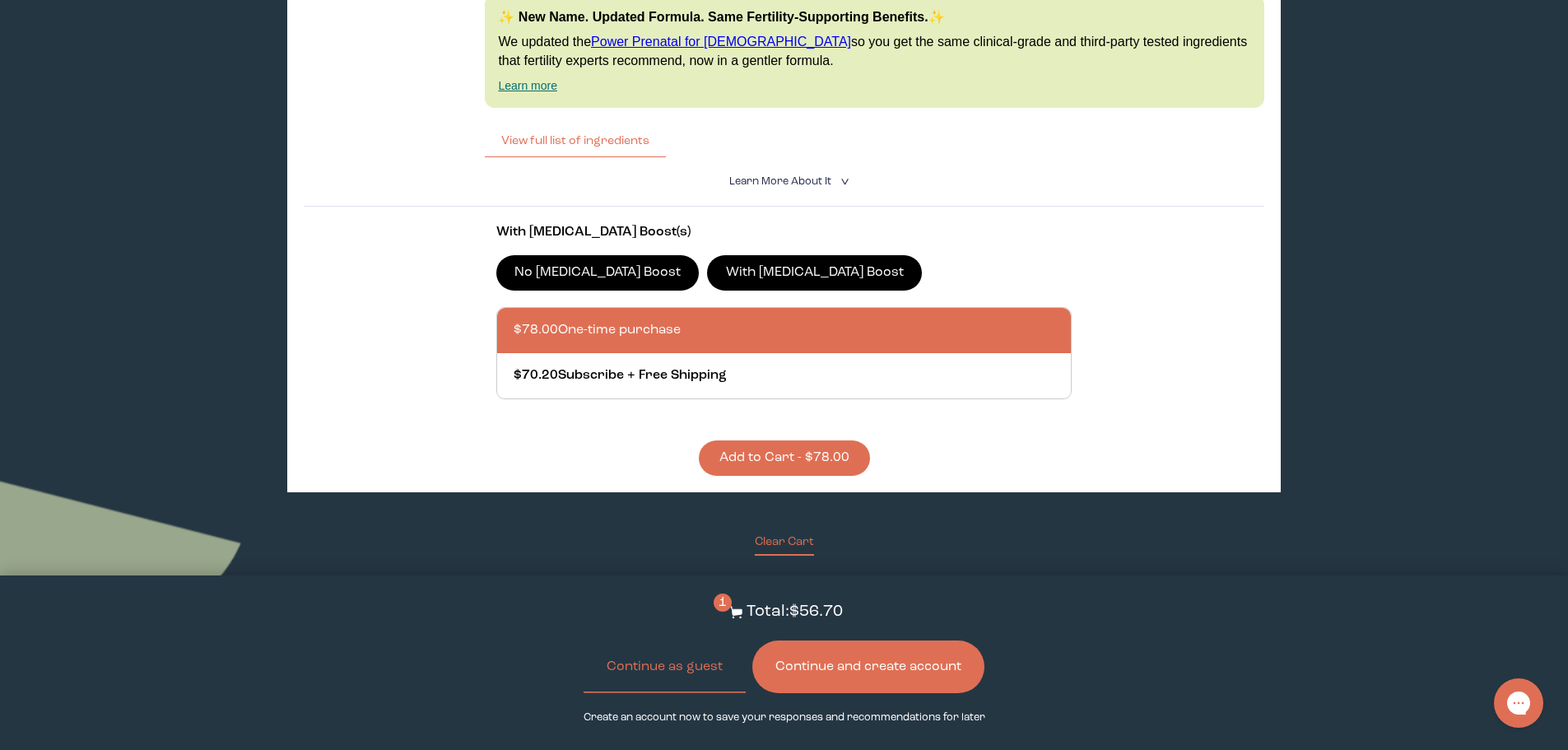
scroll to position [4116, 0]
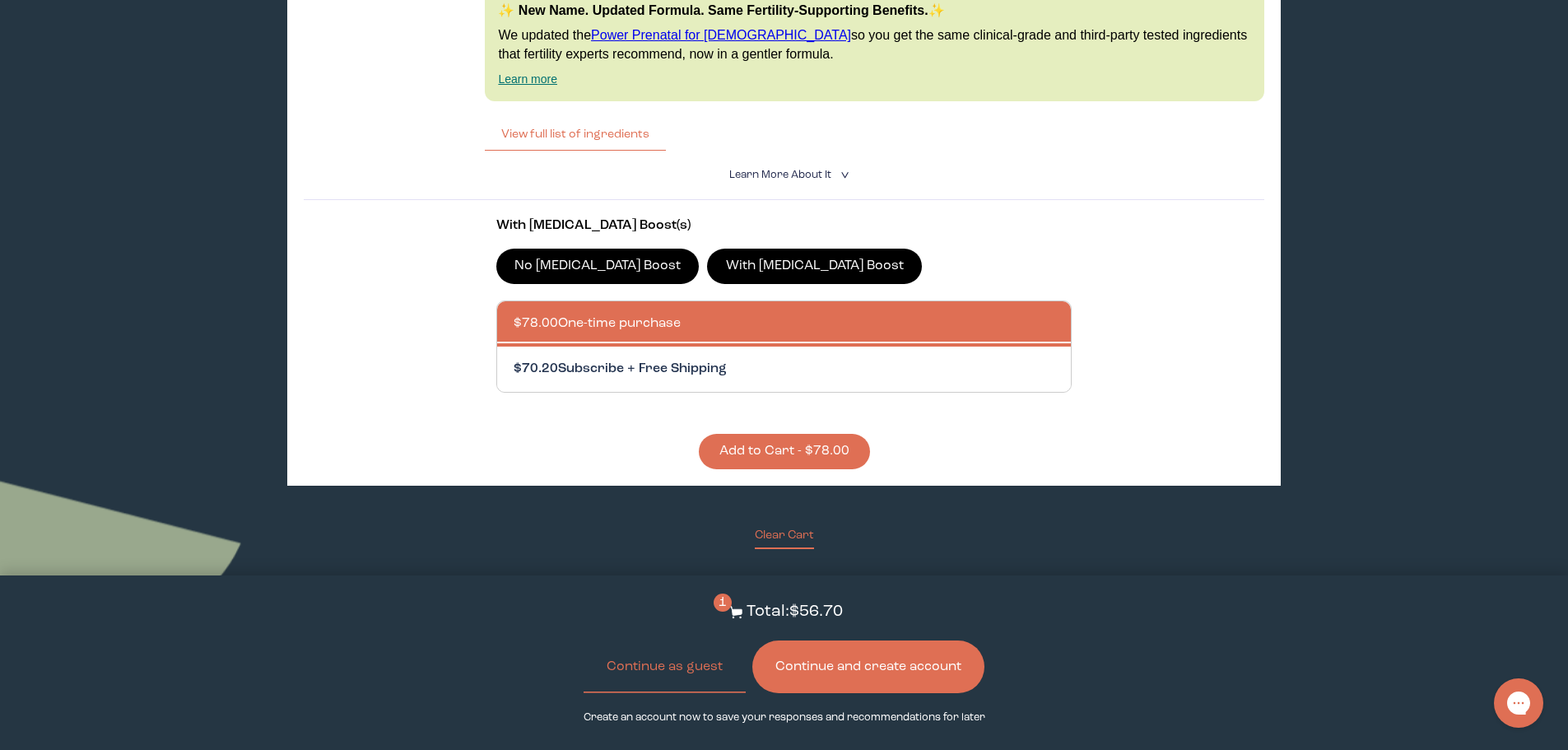
click at [698, 346] on div at bounding box center [801, 368] width 575 height 45
click at [514, 359] on input "$70.20 Subscribe + Free Shipping" at bounding box center [513, 359] width 1 height 1
radio input "true"
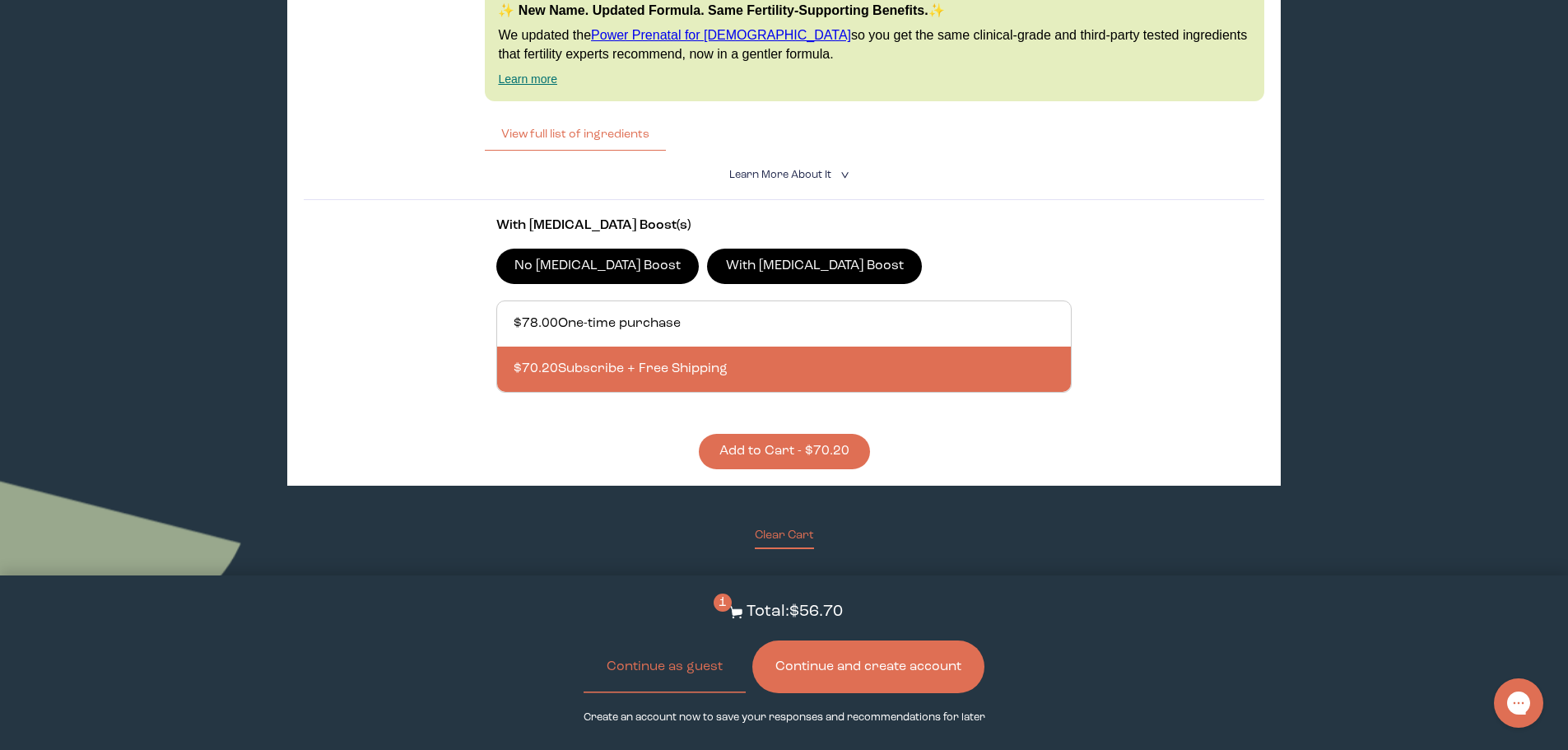
click at [781, 433] on button "Add to Cart - $70.20" at bounding box center [784, 451] width 171 height 36
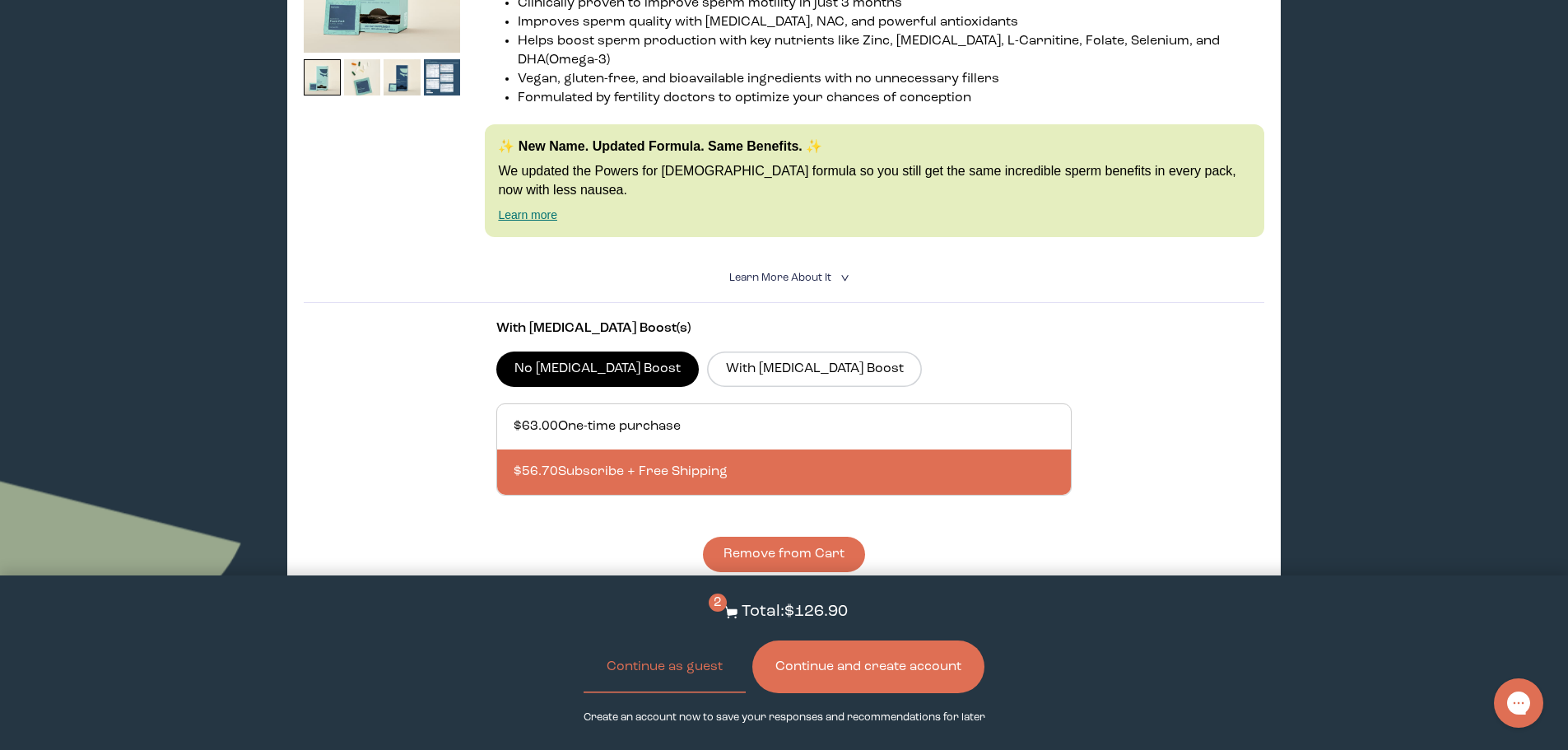
scroll to position [3292, 0]
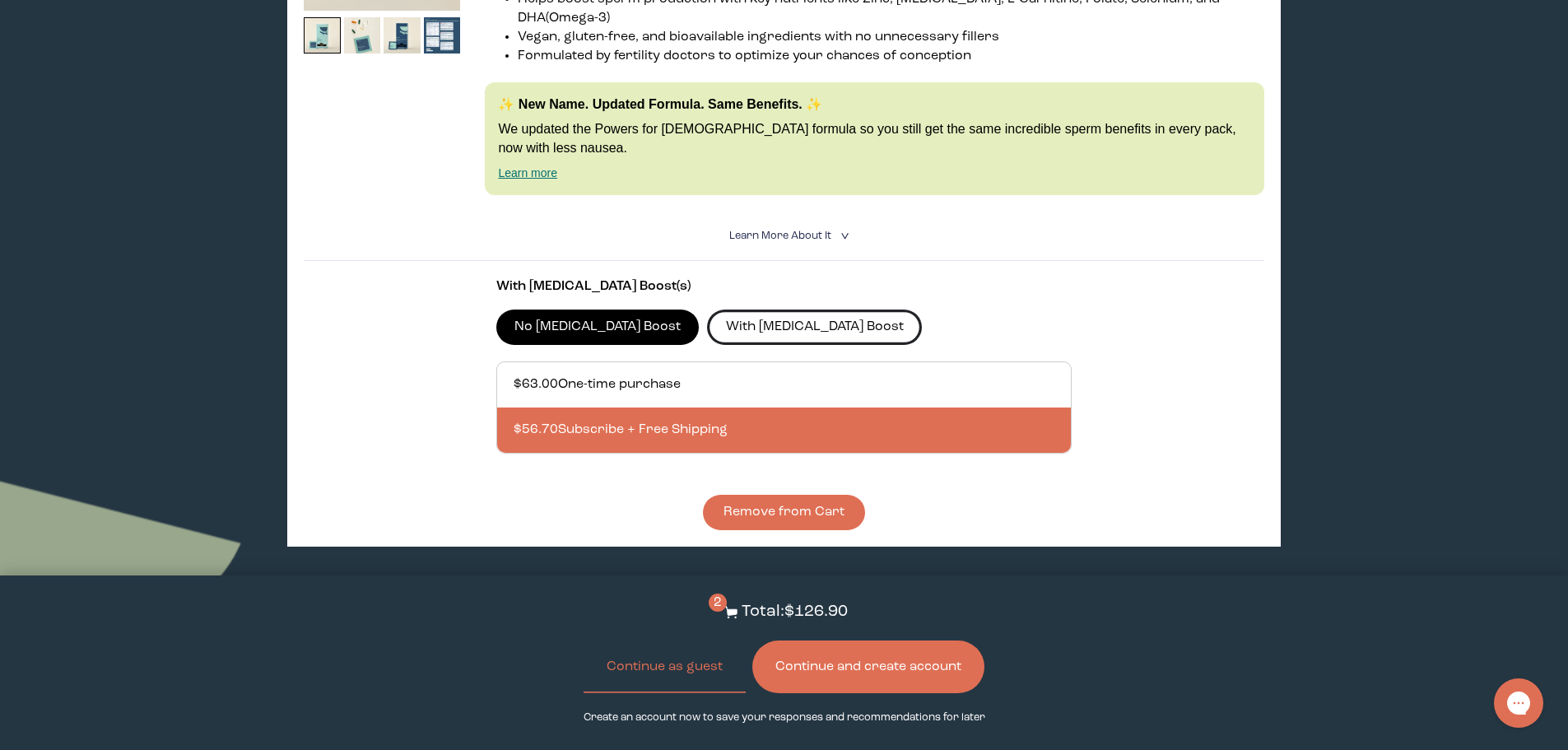
click at [707, 310] on label "With CoQ10 Boost" at bounding box center [814, 327] width 215 height 35
click at [0, 0] on input "With CoQ10 Boost" at bounding box center [0, 0] width 0 height 0
click at [579, 310] on label "No CoQ10 Boost" at bounding box center [598, 327] width 203 height 35
click at [0, 0] on input "No CoQ10 Boost" at bounding box center [0, 0] width 0 height 0
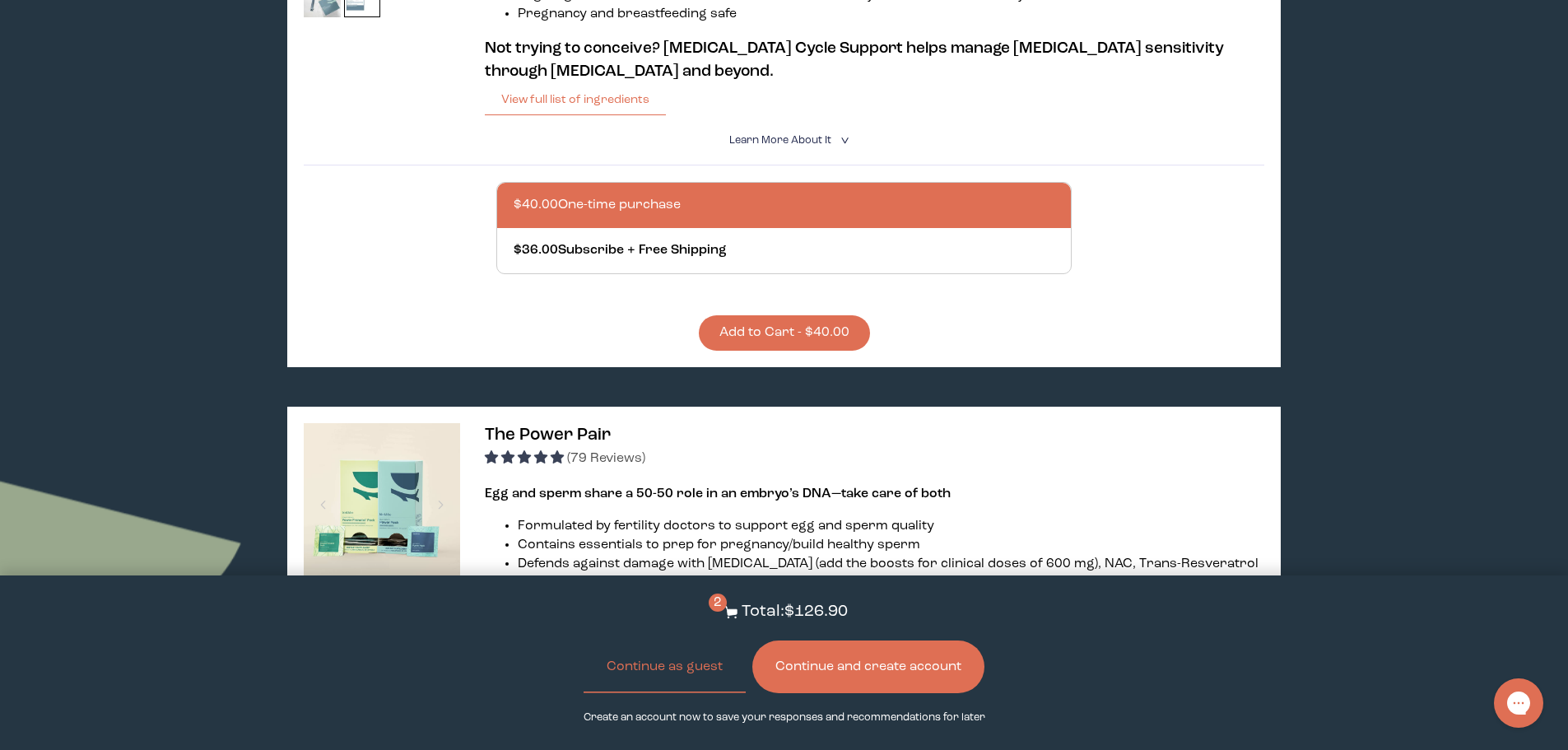
scroll to position [0, 0]
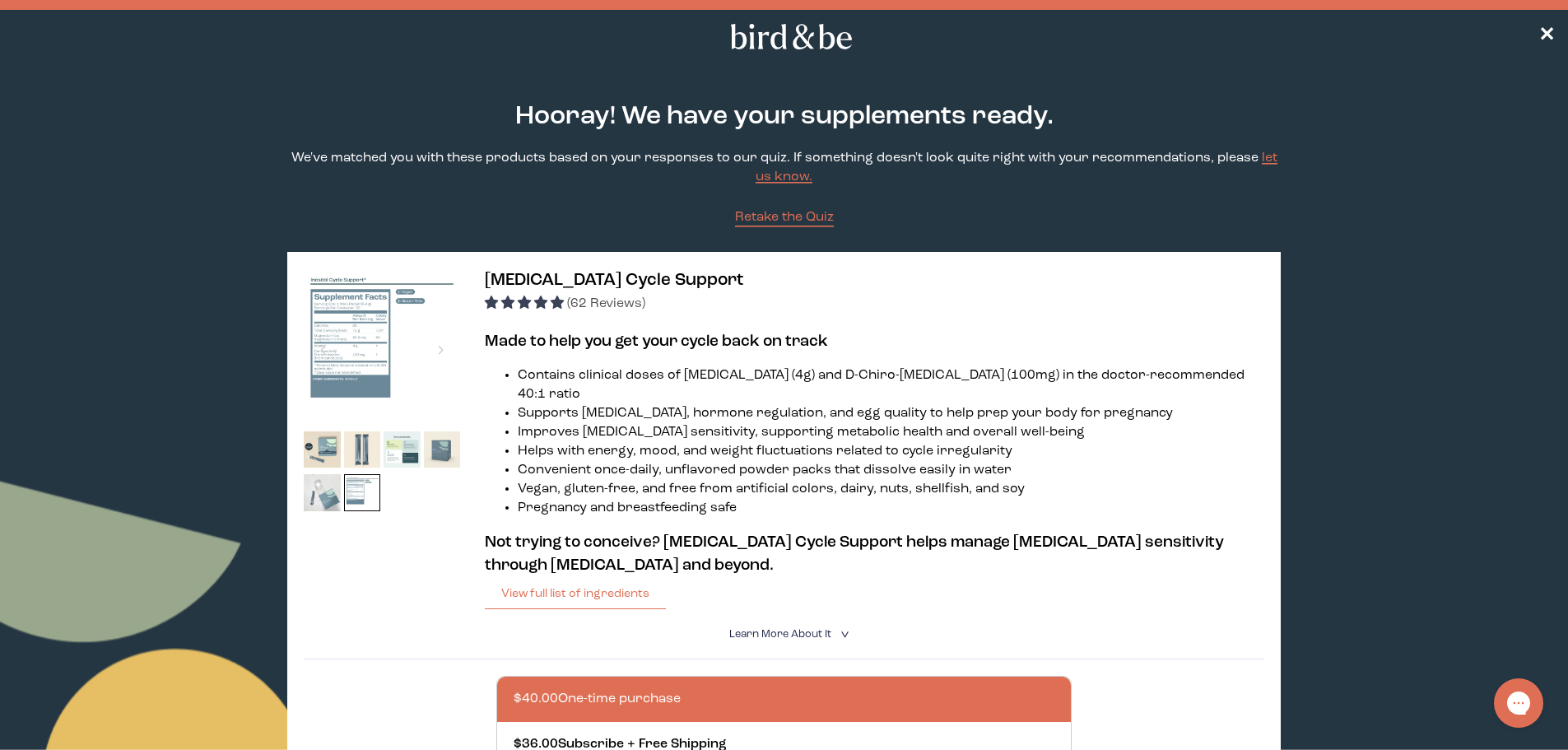
click at [573, 279] on span "Inositol Cycle Support" at bounding box center [614, 280] width 258 height 17
click at [346, 338] on img at bounding box center [382, 346] width 157 height 157
click at [570, 577] on button "View full list of ingredients" at bounding box center [576, 593] width 181 height 33
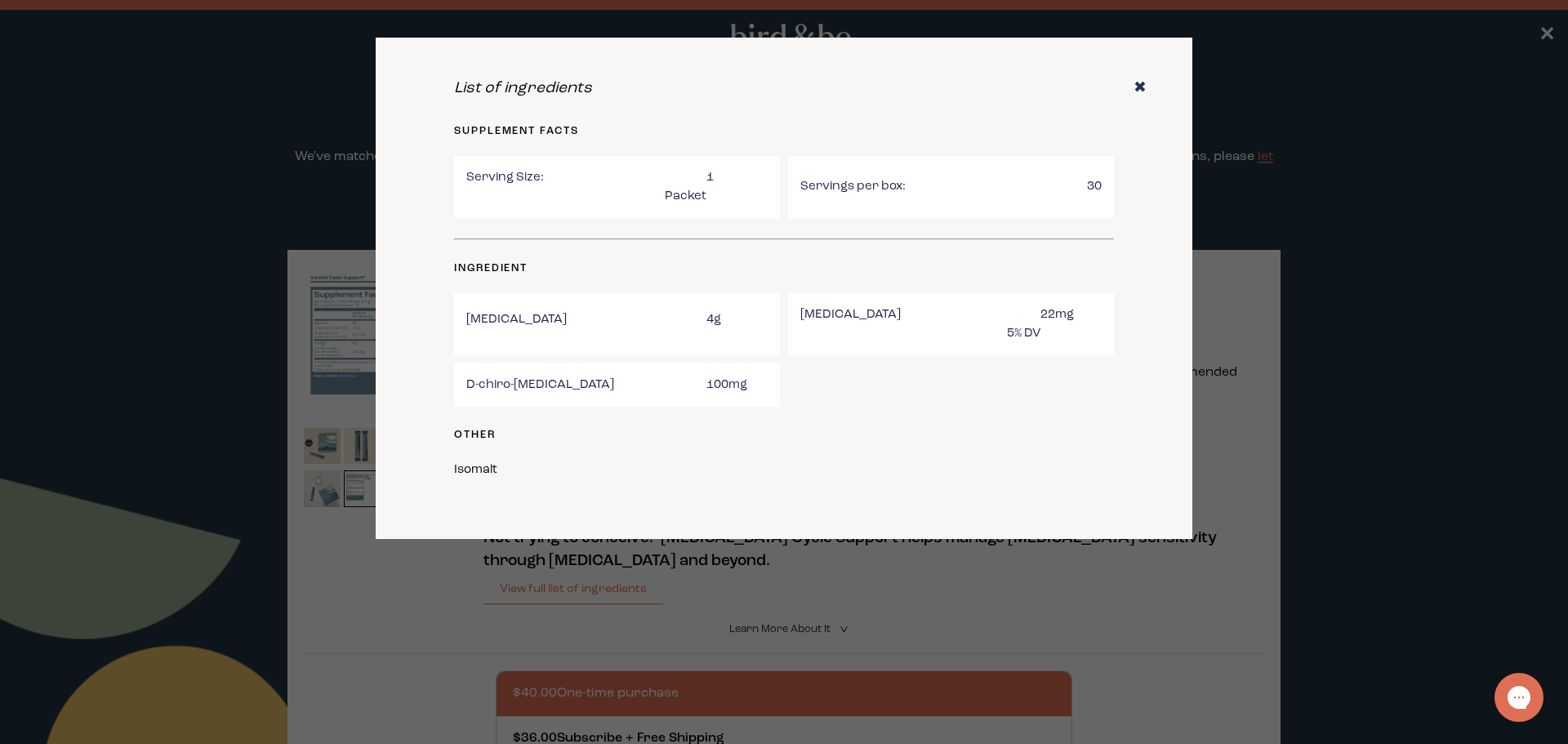
click at [1136, 86] on icon "✖" at bounding box center [1141, 87] width 13 height 16
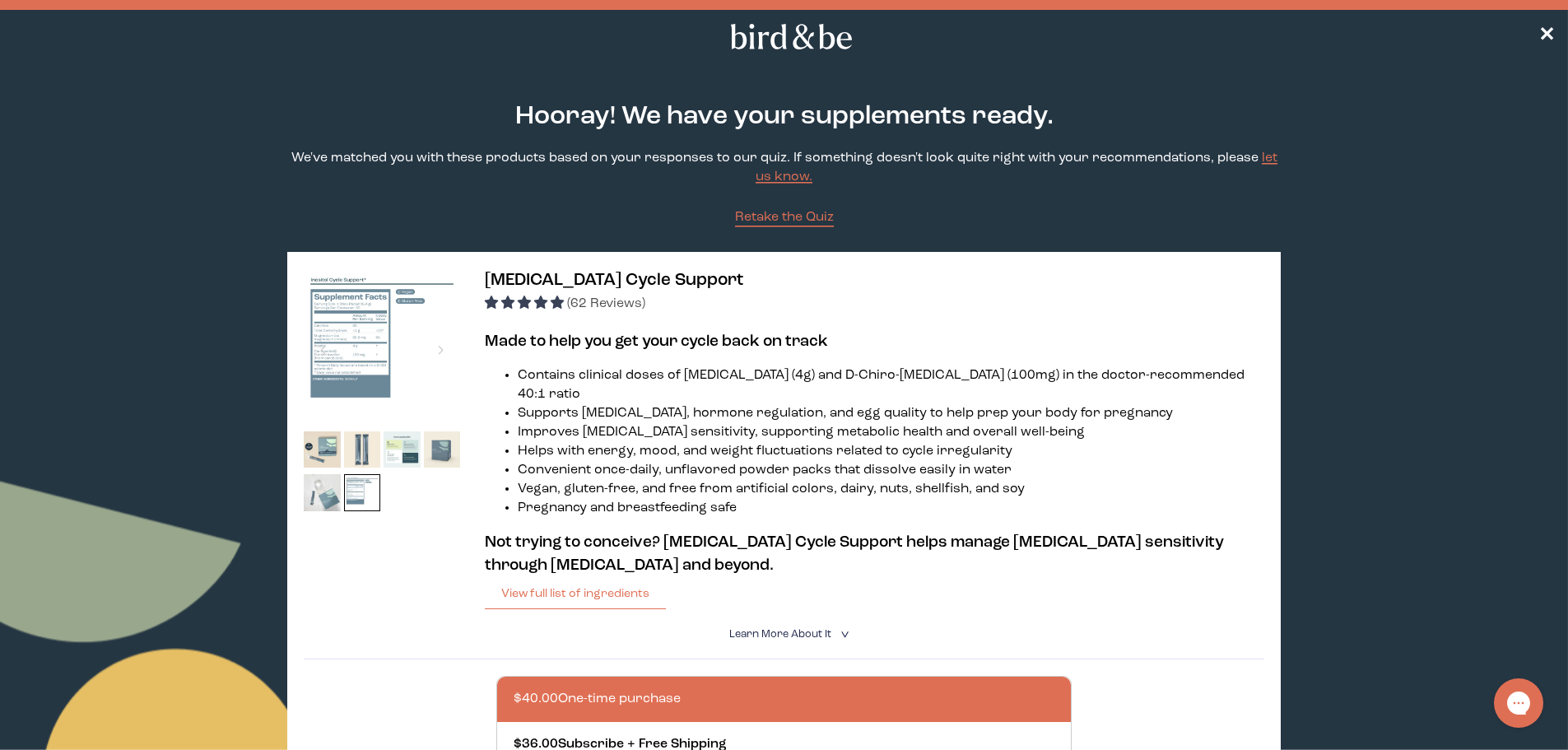
click at [792, 629] on span "Learn More About it" at bounding box center [780, 634] width 102 height 11
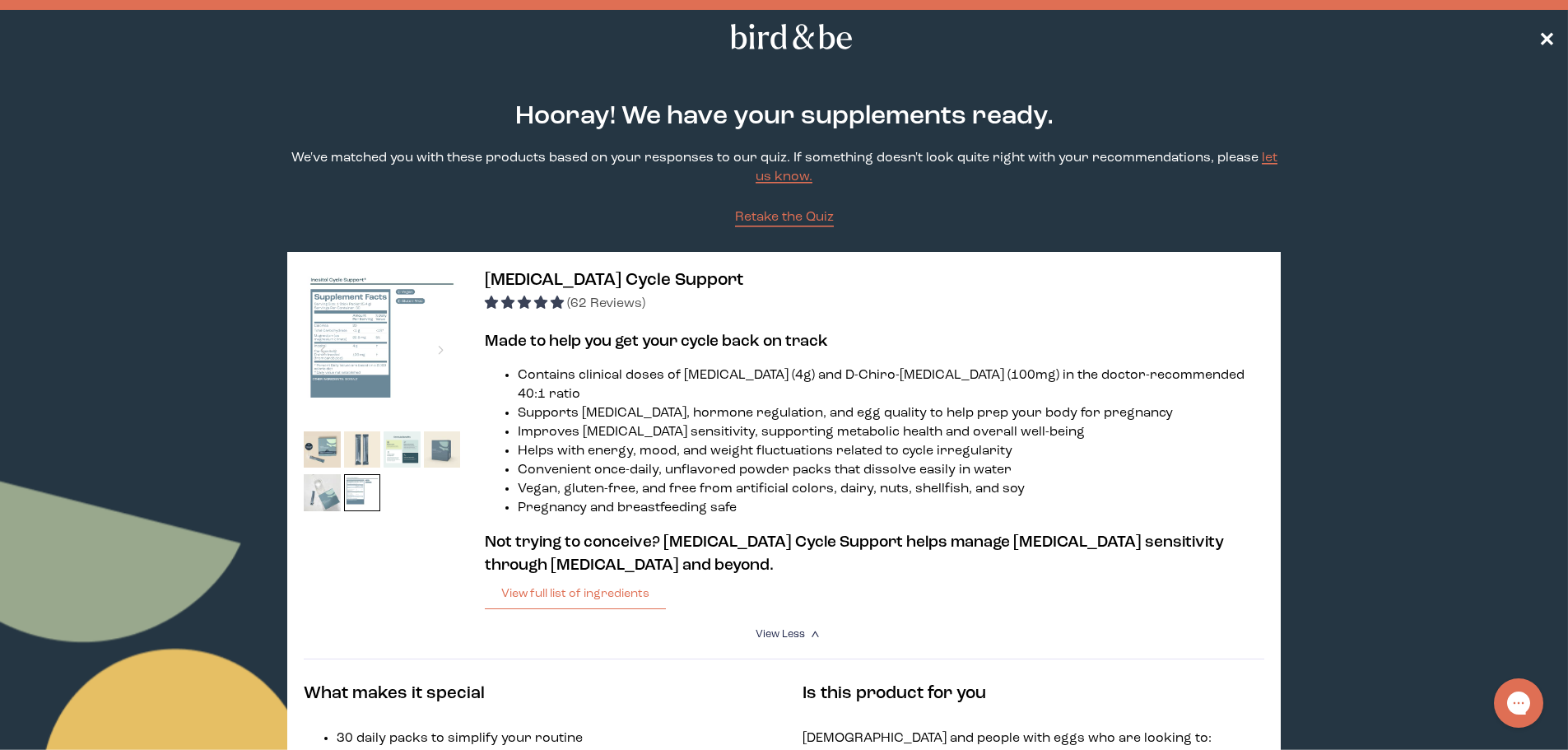
click at [1543, 35] on span "✕" at bounding box center [1546, 36] width 16 height 19
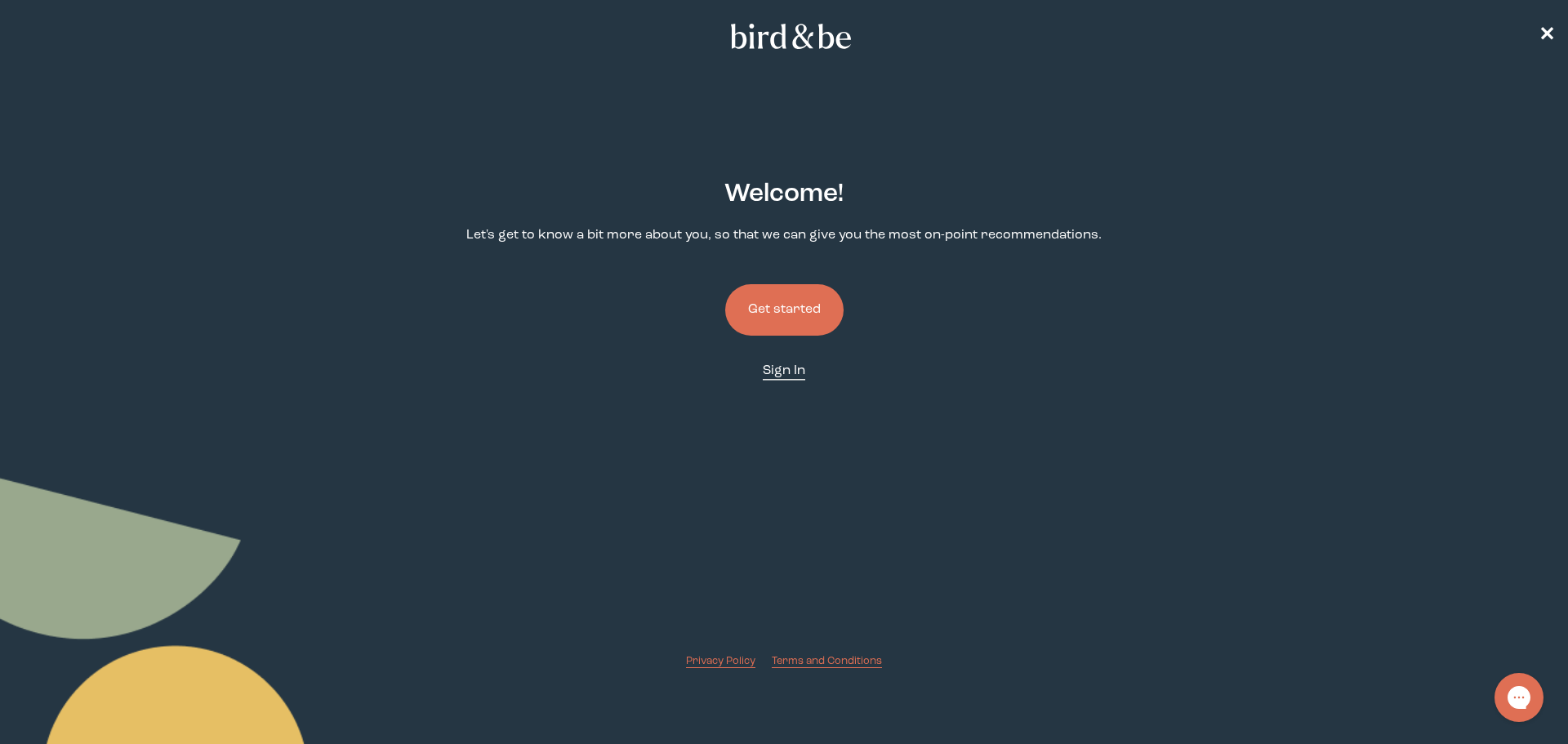
click at [793, 377] on link "Sign In" at bounding box center [784, 371] width 43 height 18
click at [766, 297] on button "Get started" at bounding box center [784, 309] width 118 height 51
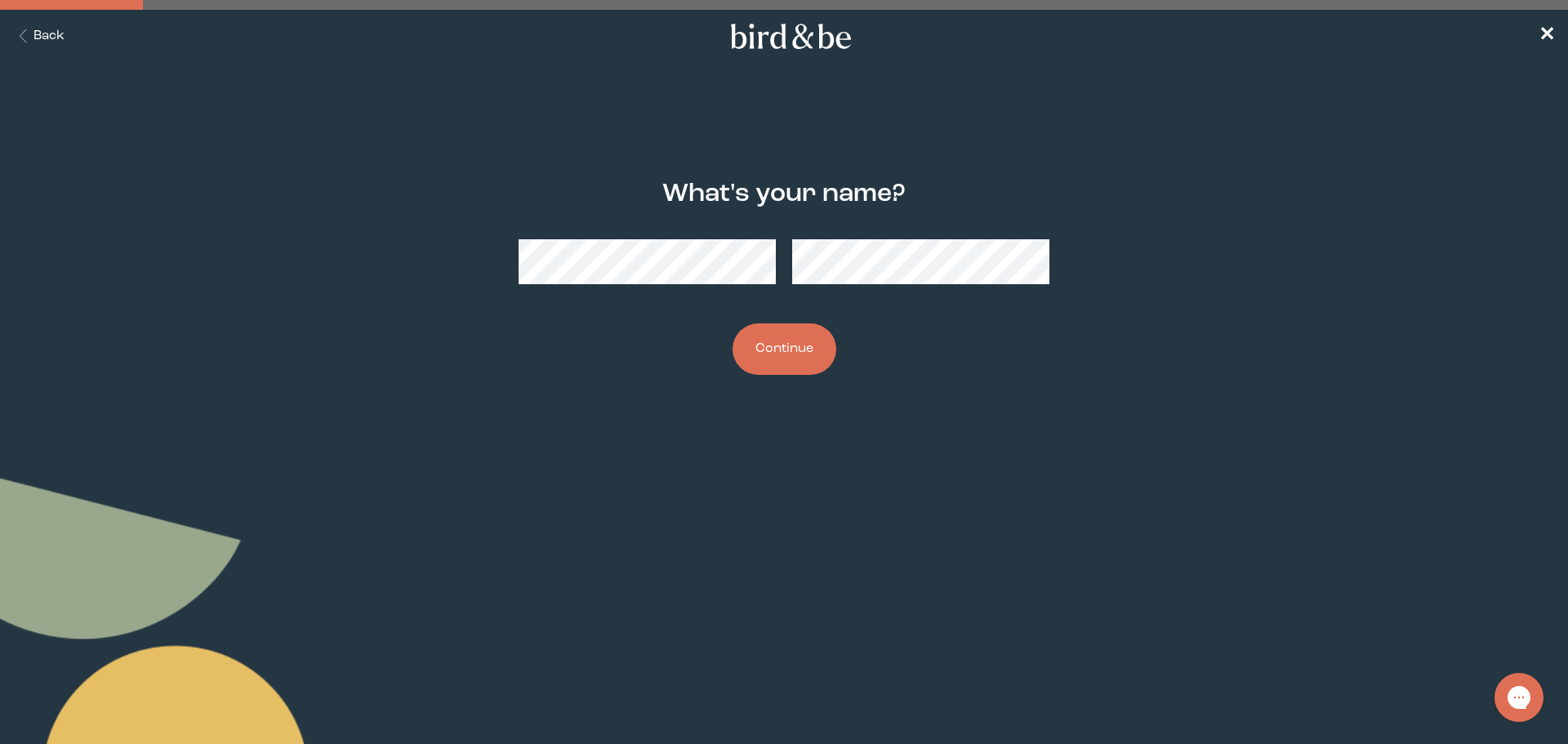
click at [781, 343] on button "Continue" at bounding box center [784, 348] width 103 height 51
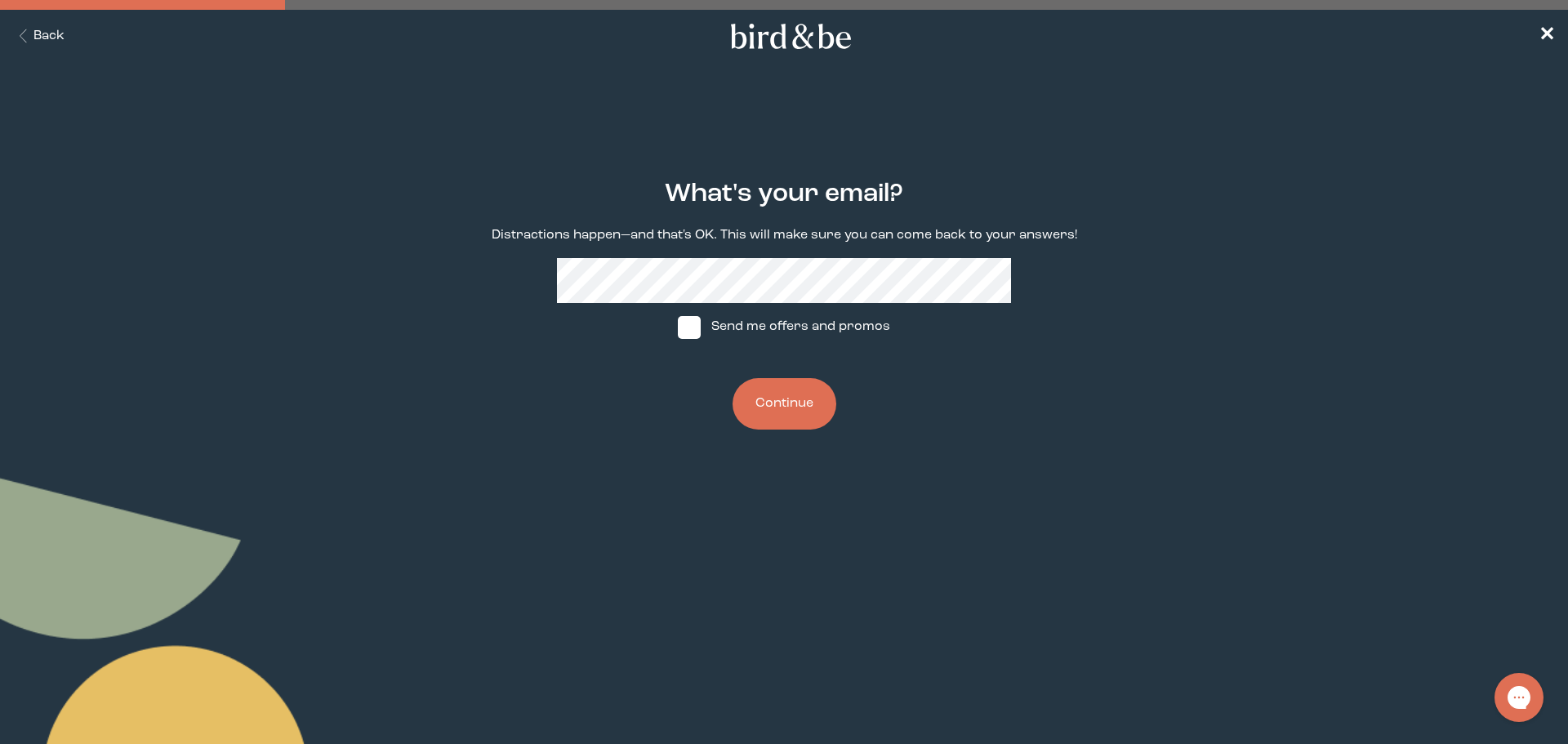
click at [784, 398] on button "Continue" at bounding box center [784, 403] width 103 height 51
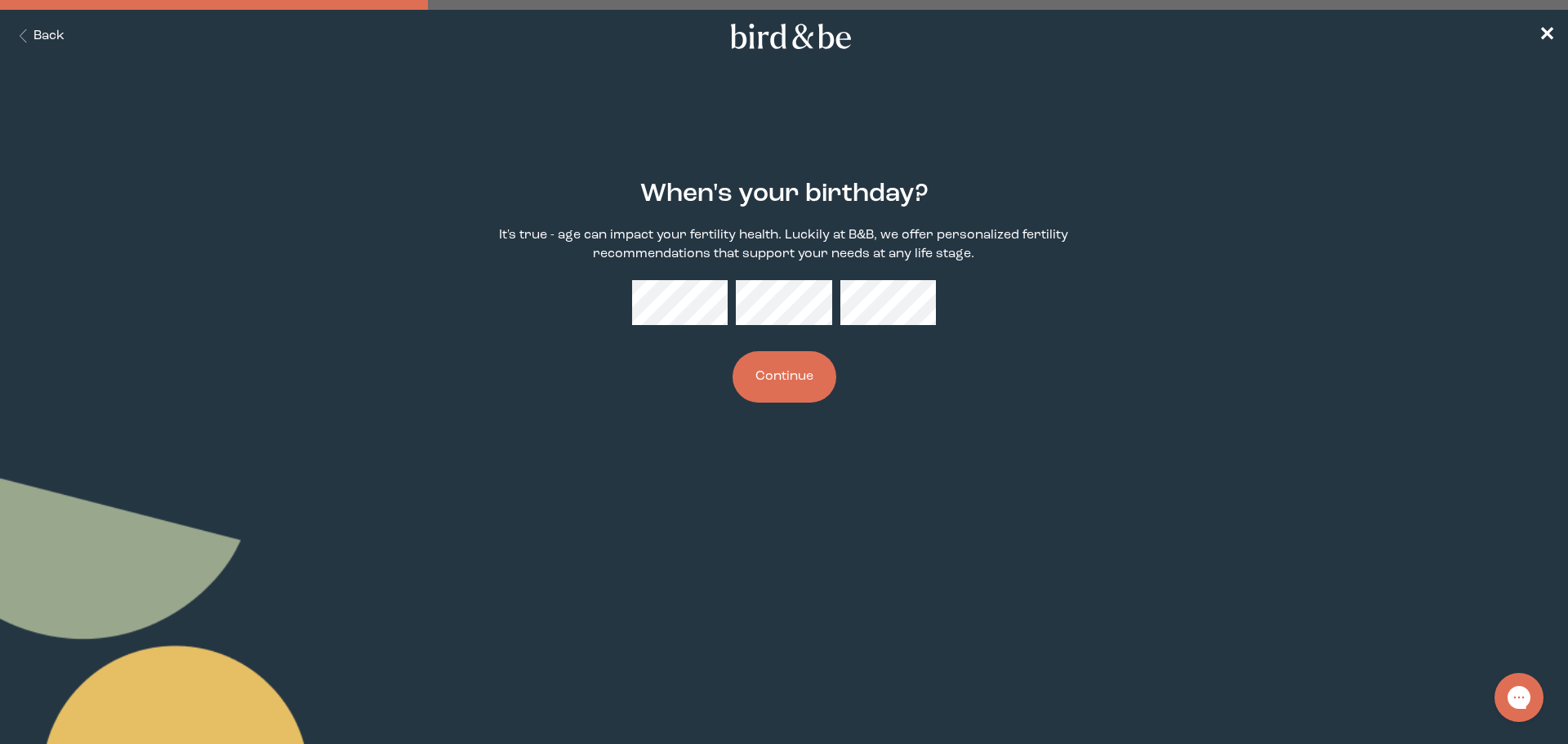
click at [805, 390] on button "Continue" at bounding box center [784, 376] width 103 height 51
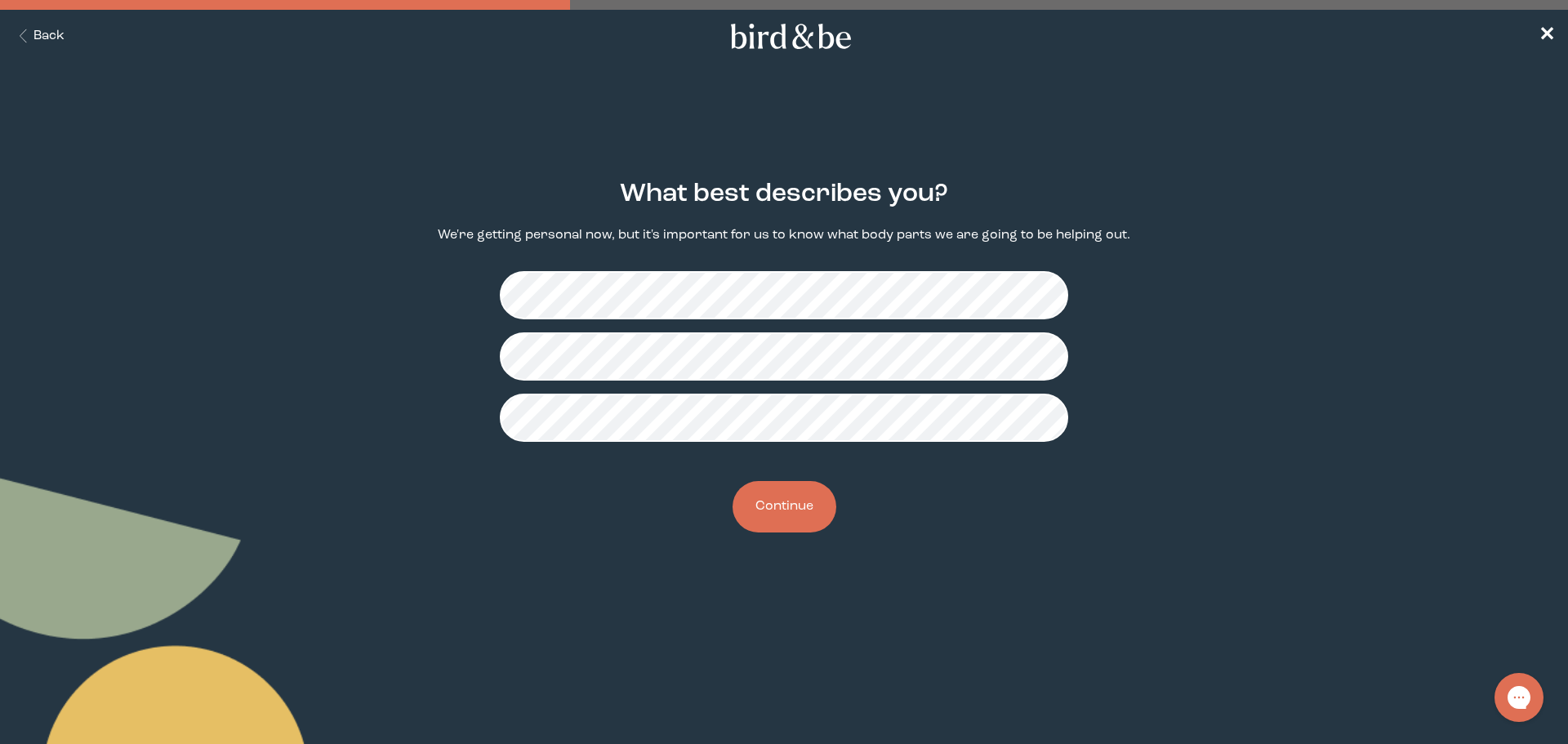
click at [815, 503] on button "Continue" at bounding box center [784, 506] width 103 height 51
click at [808, 506] on button "Continue" at bounding box center [784, 506] width 103 height 51
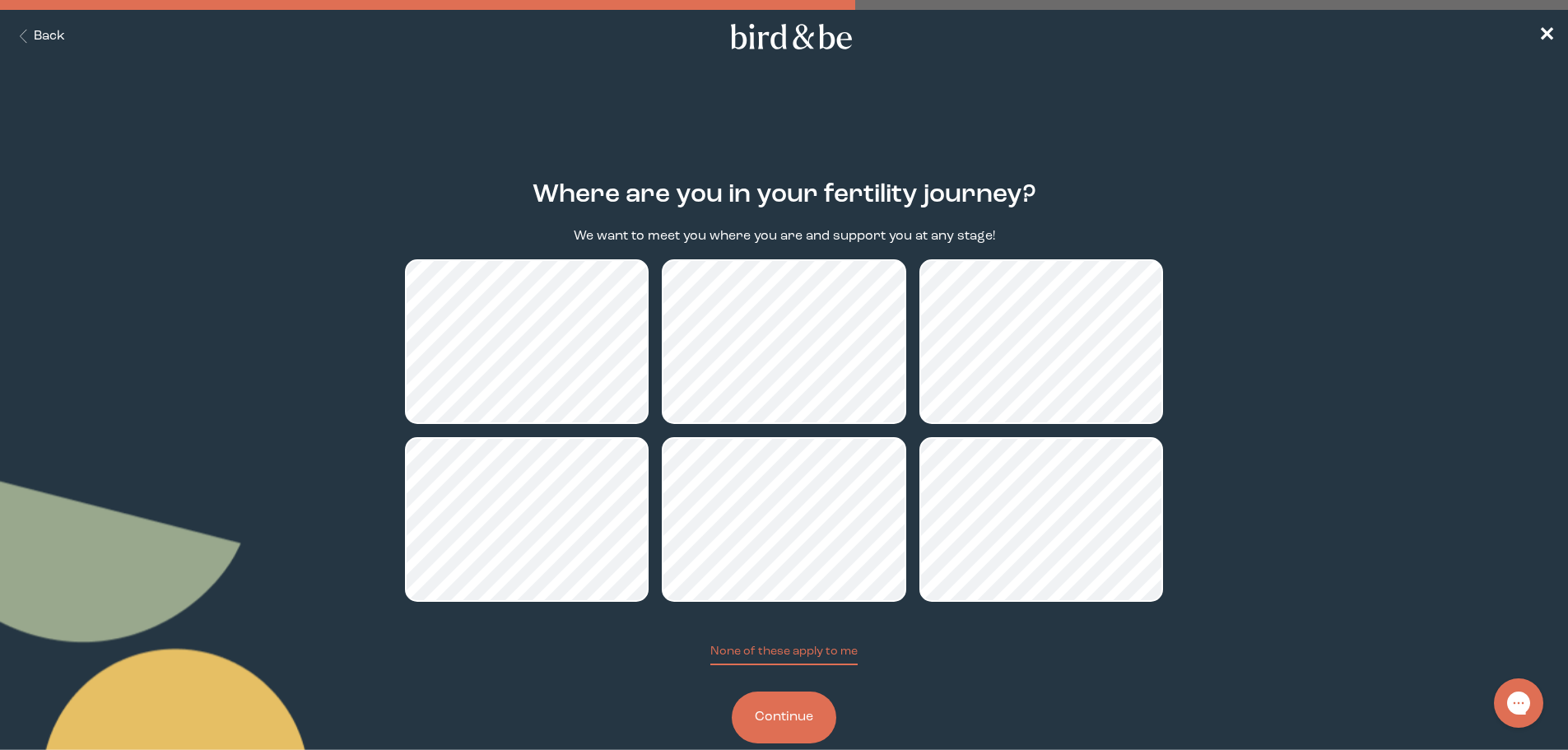
click at [765, 716] on button "Continue" at bounding box center [783, 717] width 104 height 52
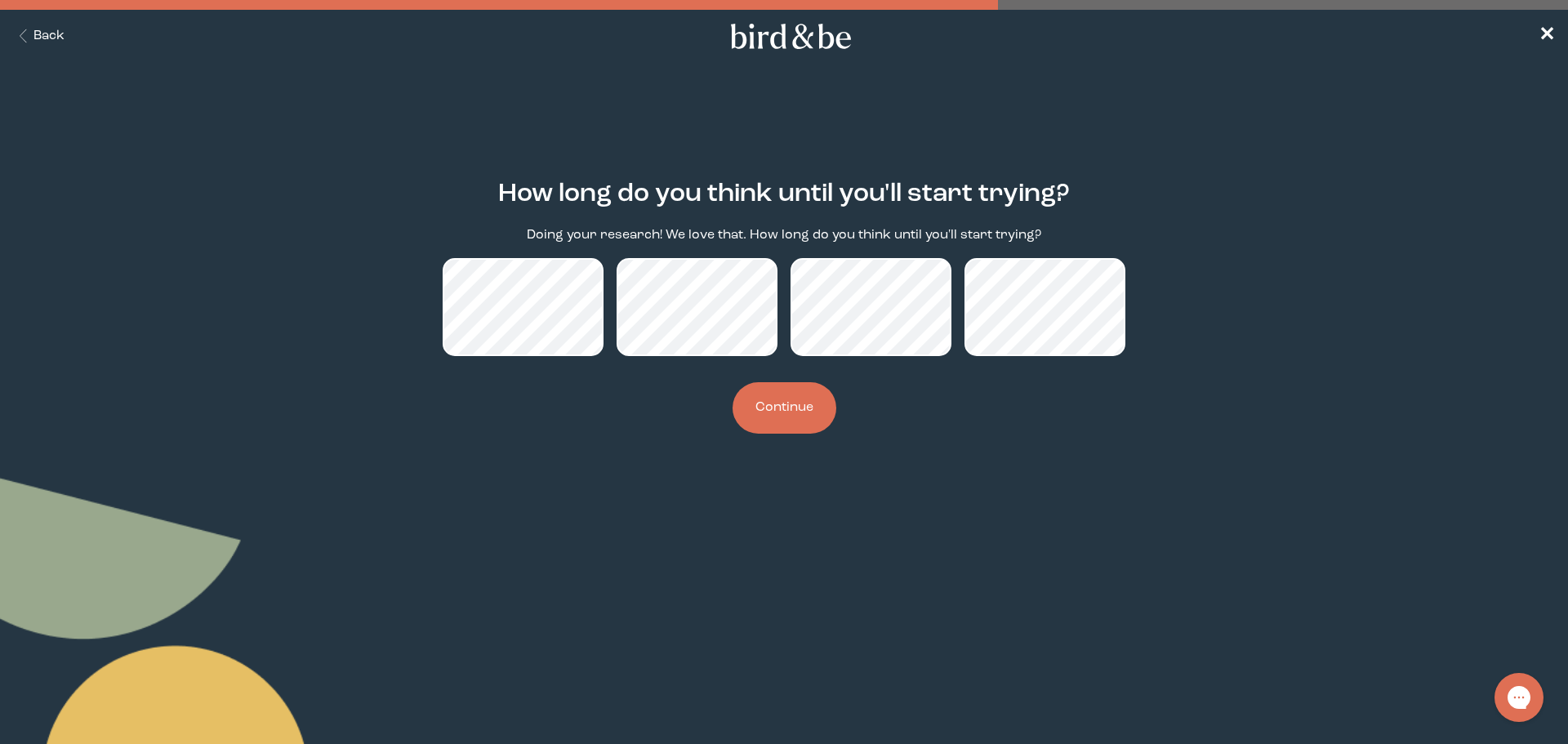
click at [800, 427] on button "Continue" at bounding box center [784, 407] width 103 height 51
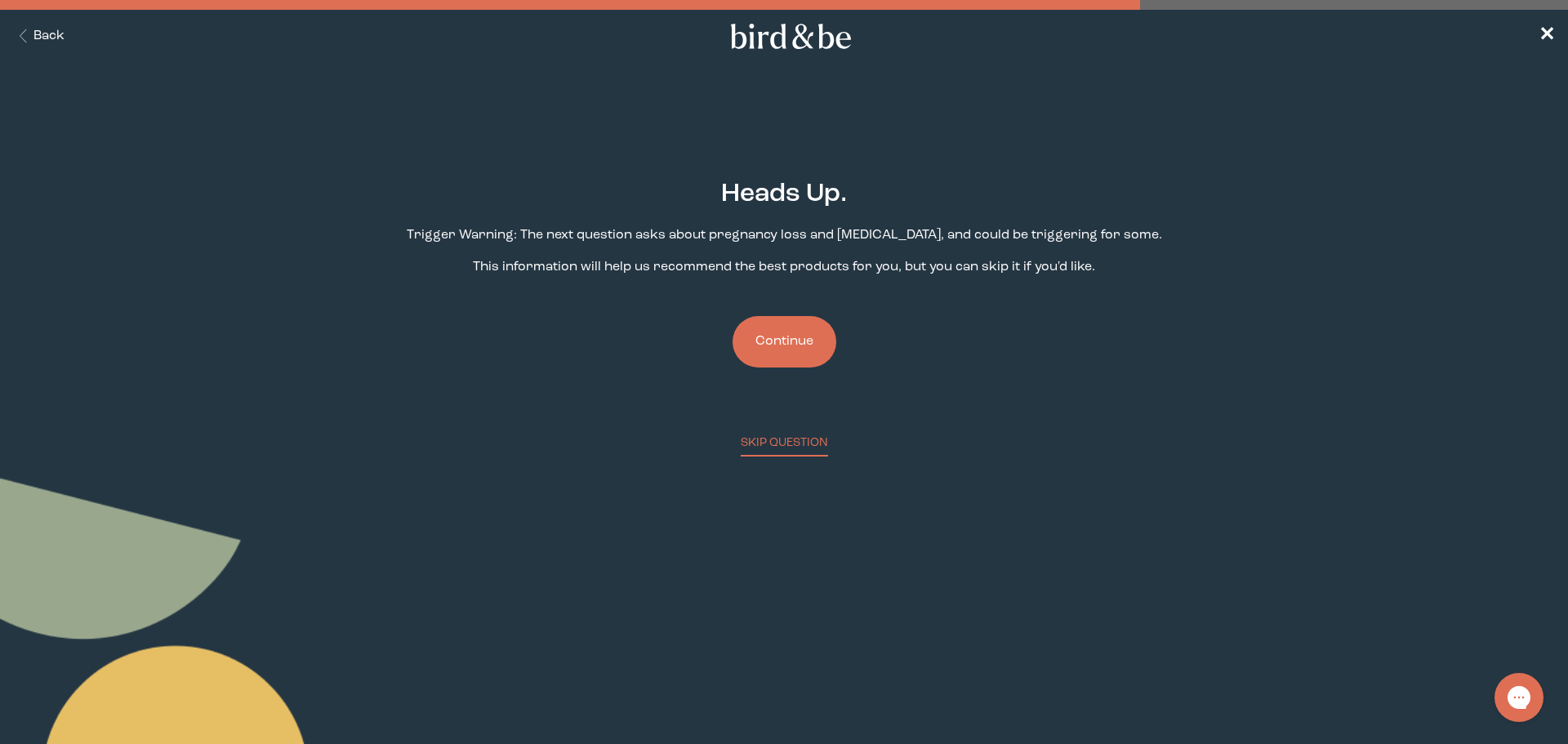
click at [774, 334] on button "Continue" at bounding box center [784, 341] width 103 height 51
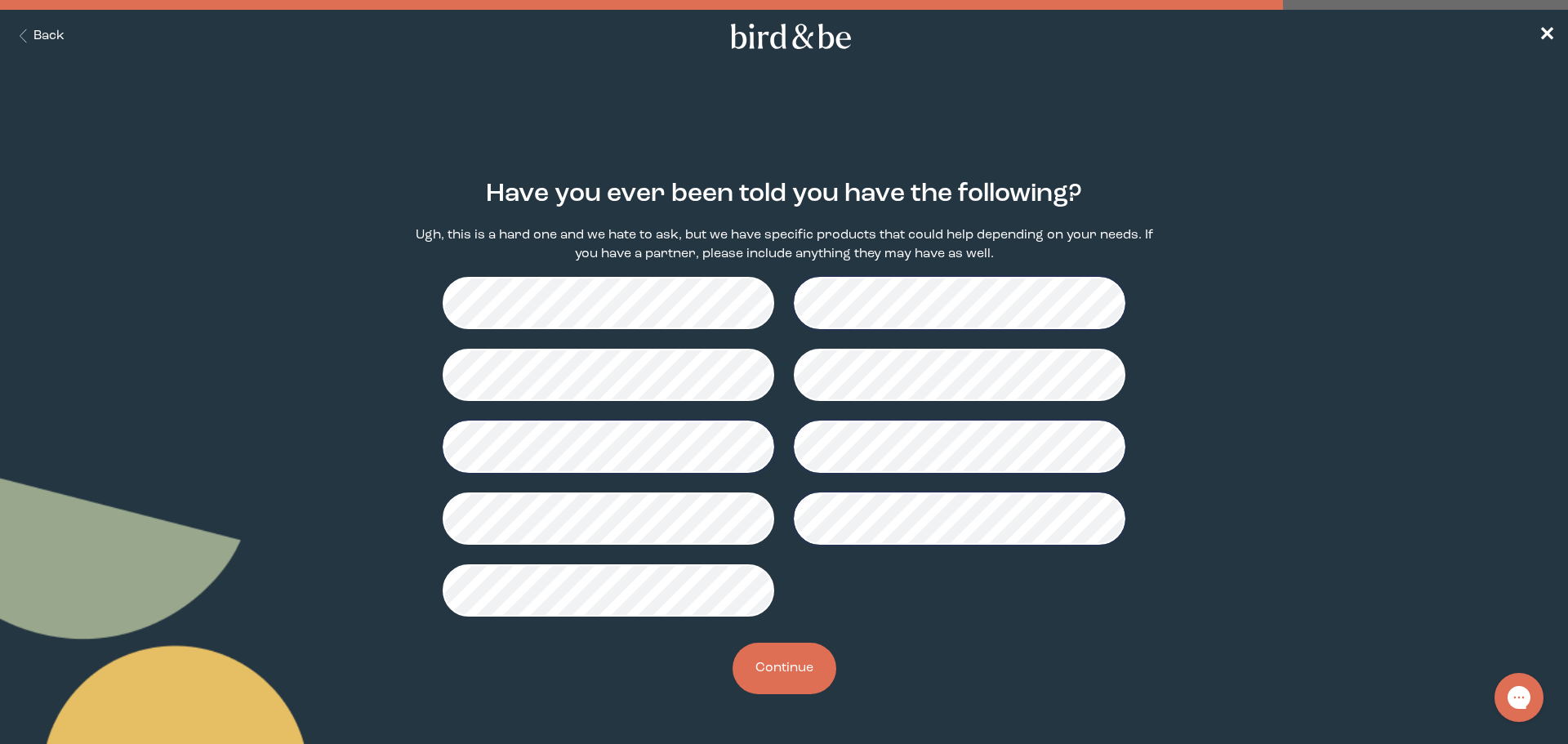
click at [769, 673] on button "Continue" at bounding box center [784, 668] width 103 height 51
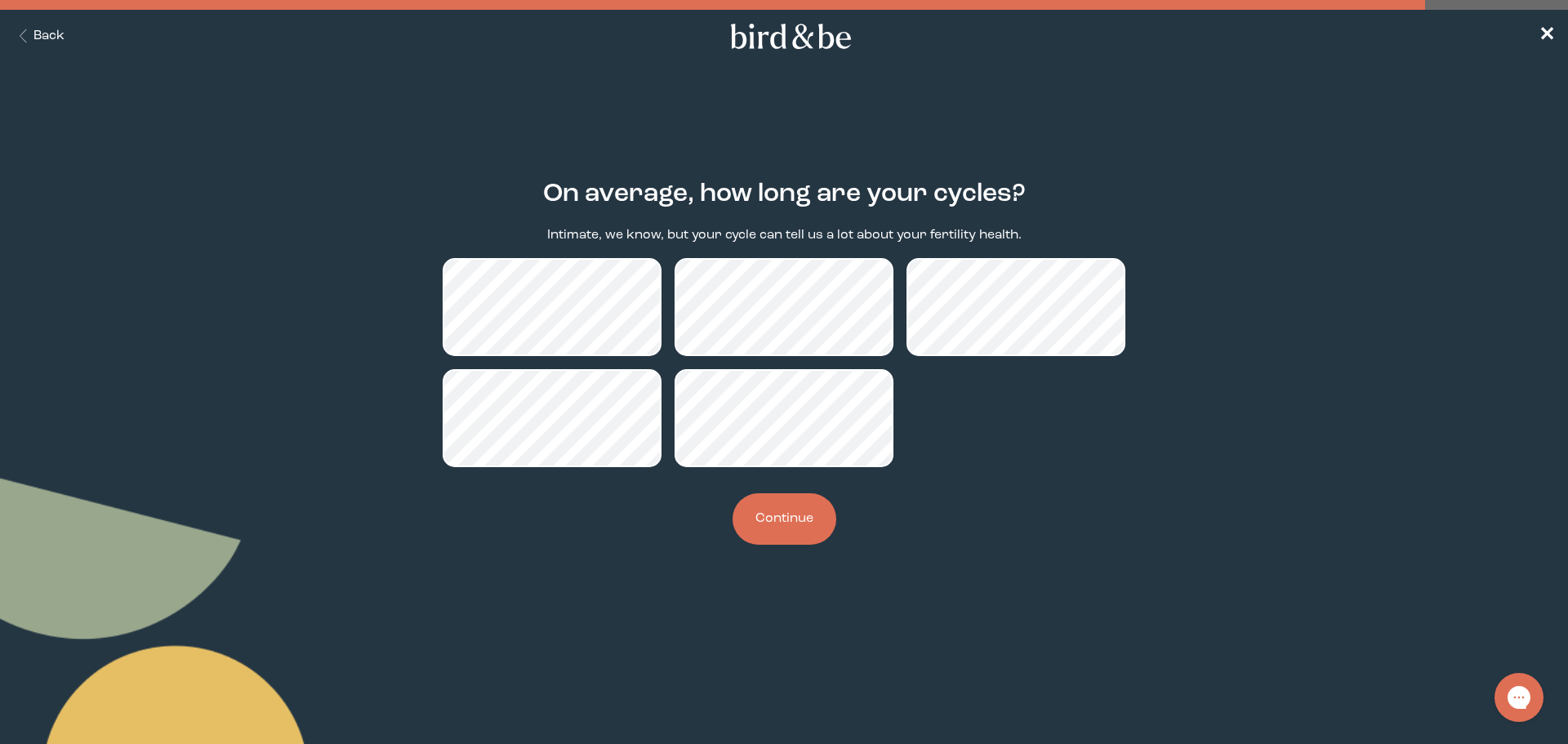
click at [787, 521] on button "Continue" at bounding box center [784, 518] width 103 height 51
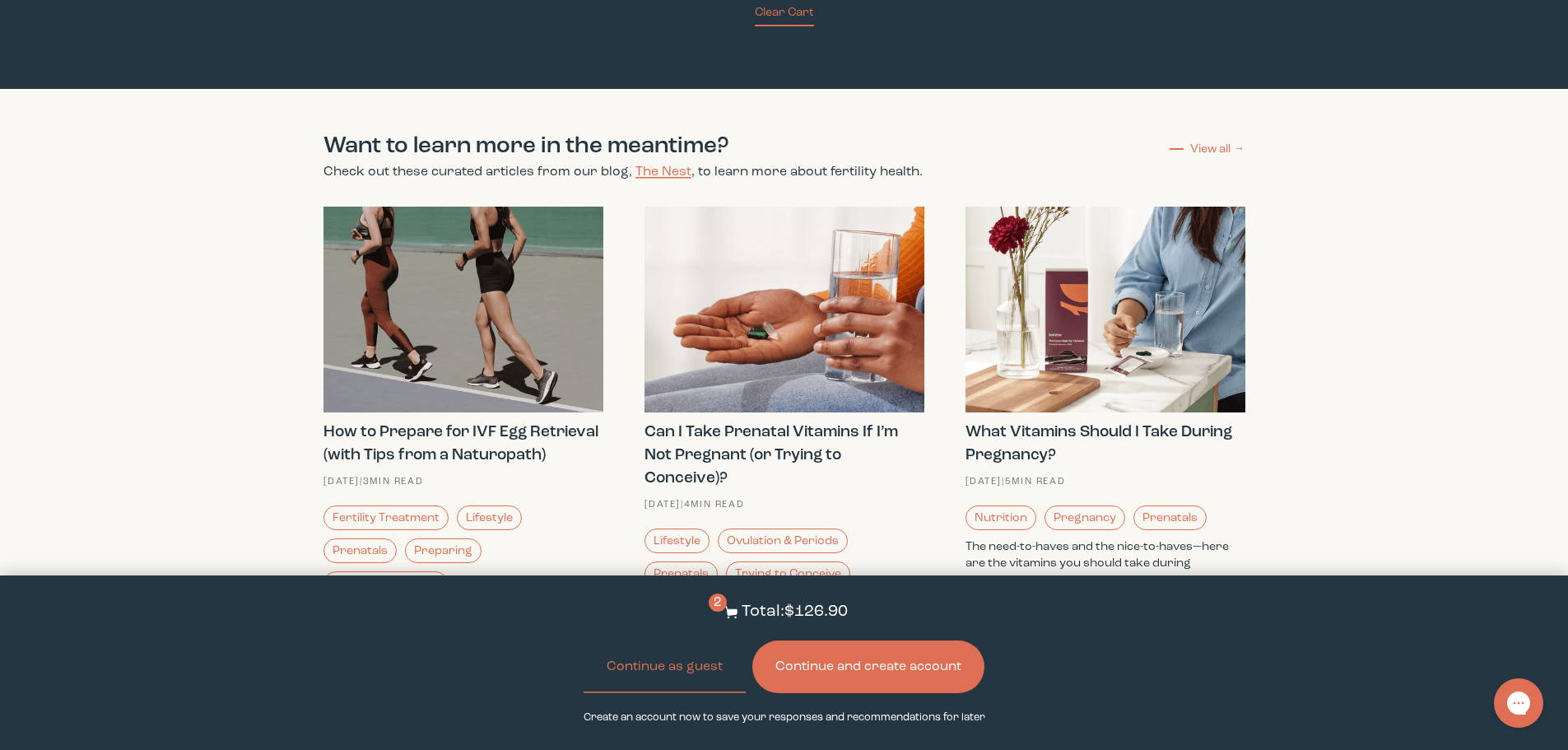
scroll to position [4527, 0]
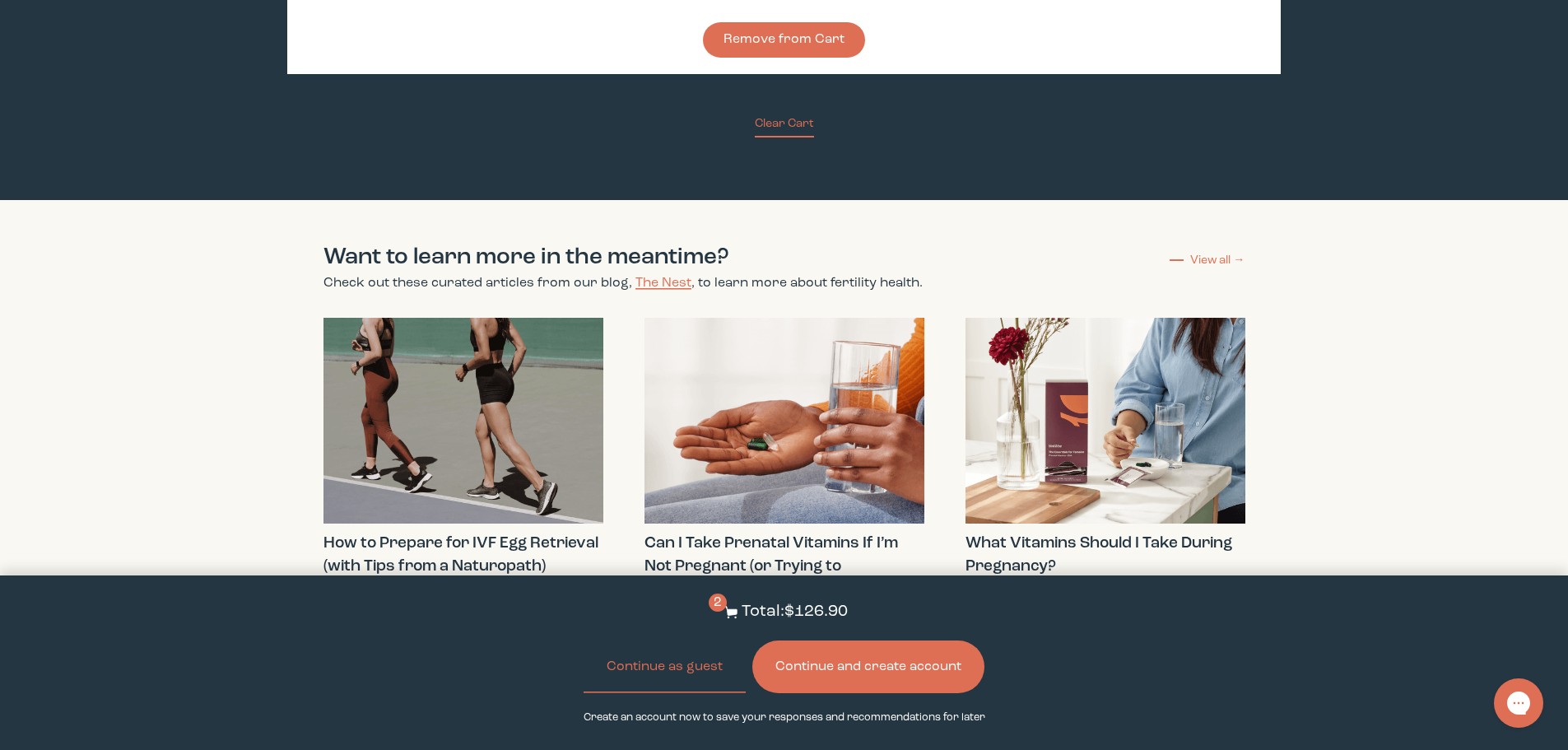
click at [874, 675] on button "Continue and create account" at bounding box center [869, 666] width 232 height 52
